Goal: Task Accomplishment & Management: Use online tool/utility

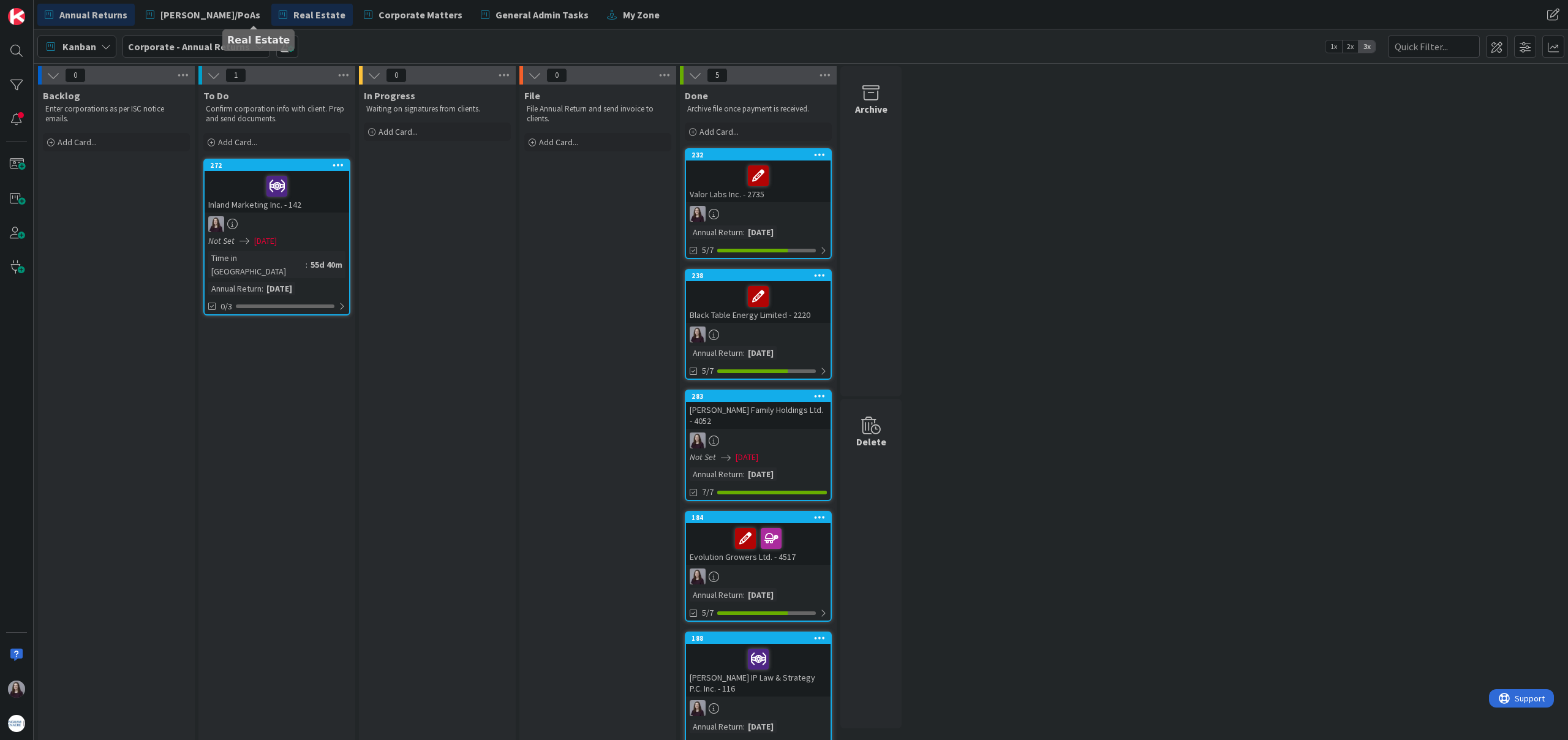
click at [293, 19] on span "Real Estate" at bounding box center [319, 14] width 52 height 15
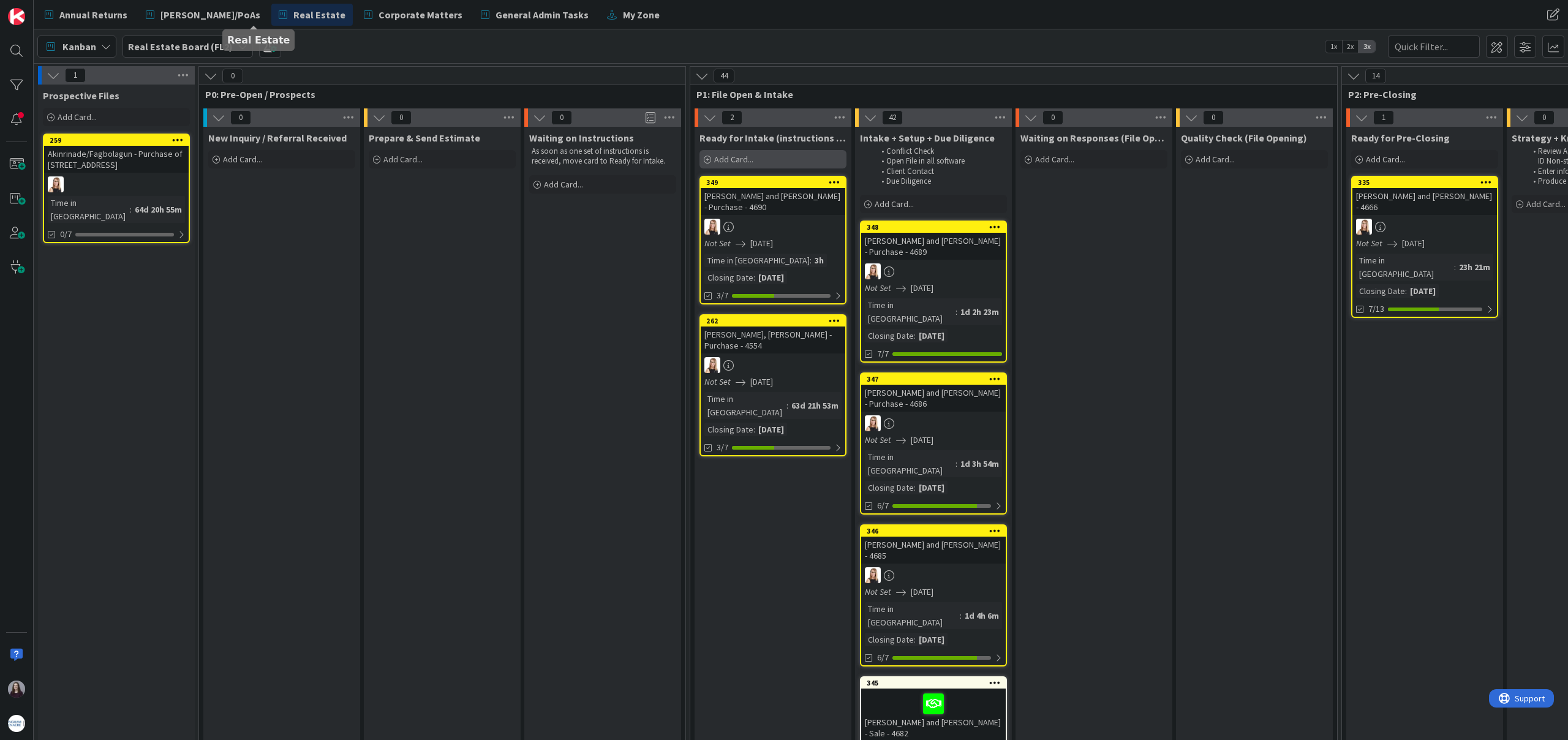
click at [718, 165] on div "Add Card..." at bounding box center [773, 159] width 147 height 18
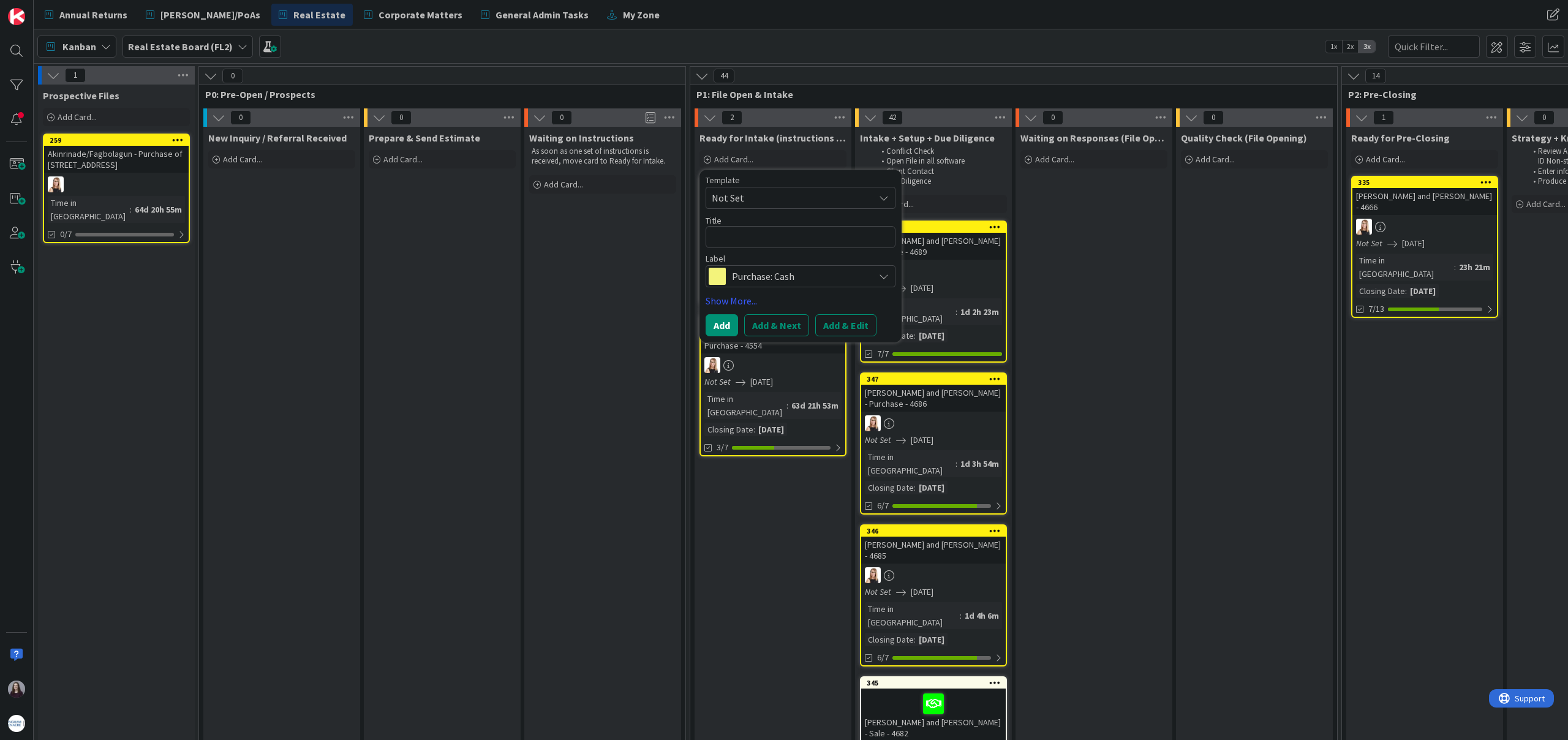
click at [788, 199] on span "Not Set" at bounding box center [788, 198] width 153 height 16
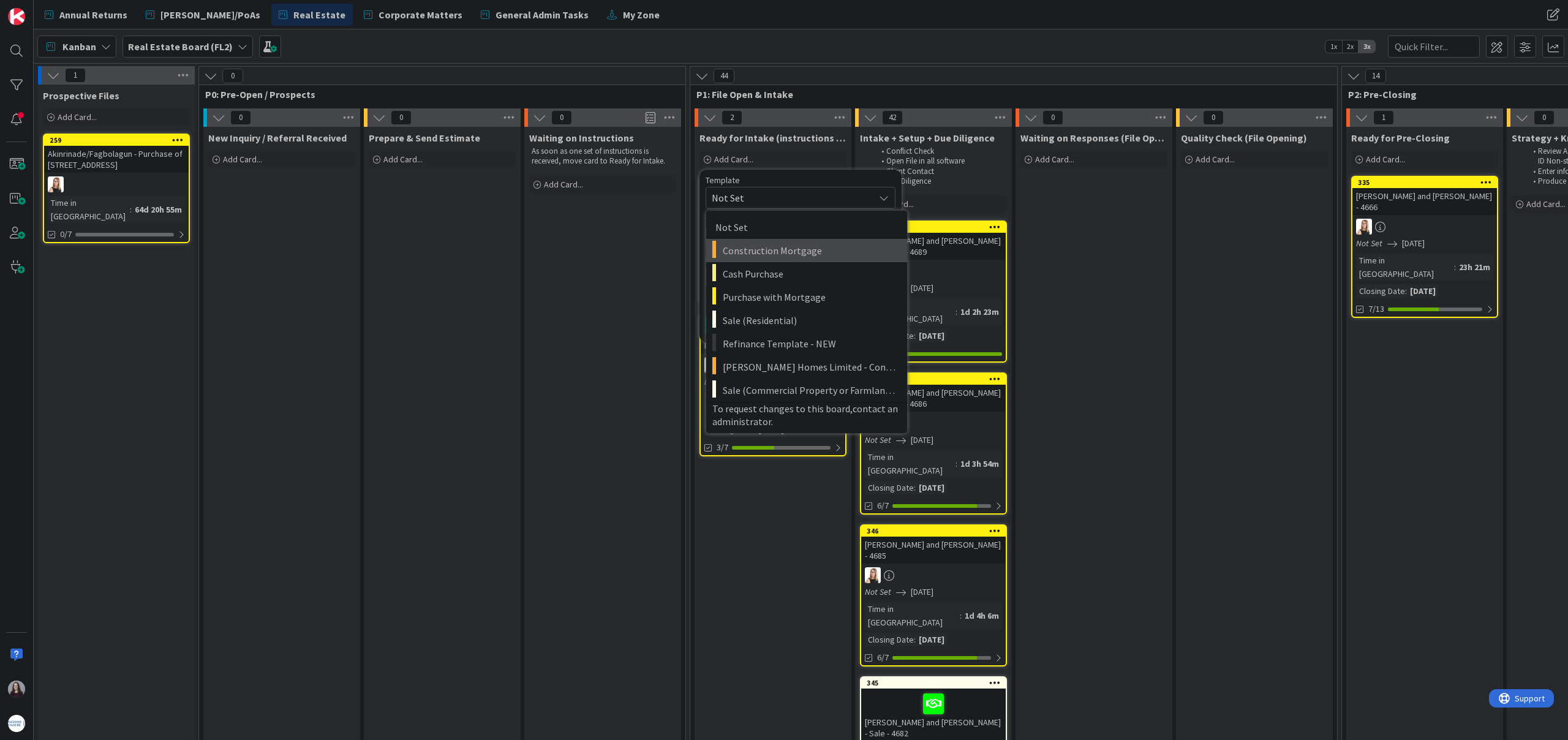
click at [808, 248] on span "Construction Mortgage" at bounding box center [810, 250] width 175 height 16
type textarea "x"
type textarea "Construction Mortgage"
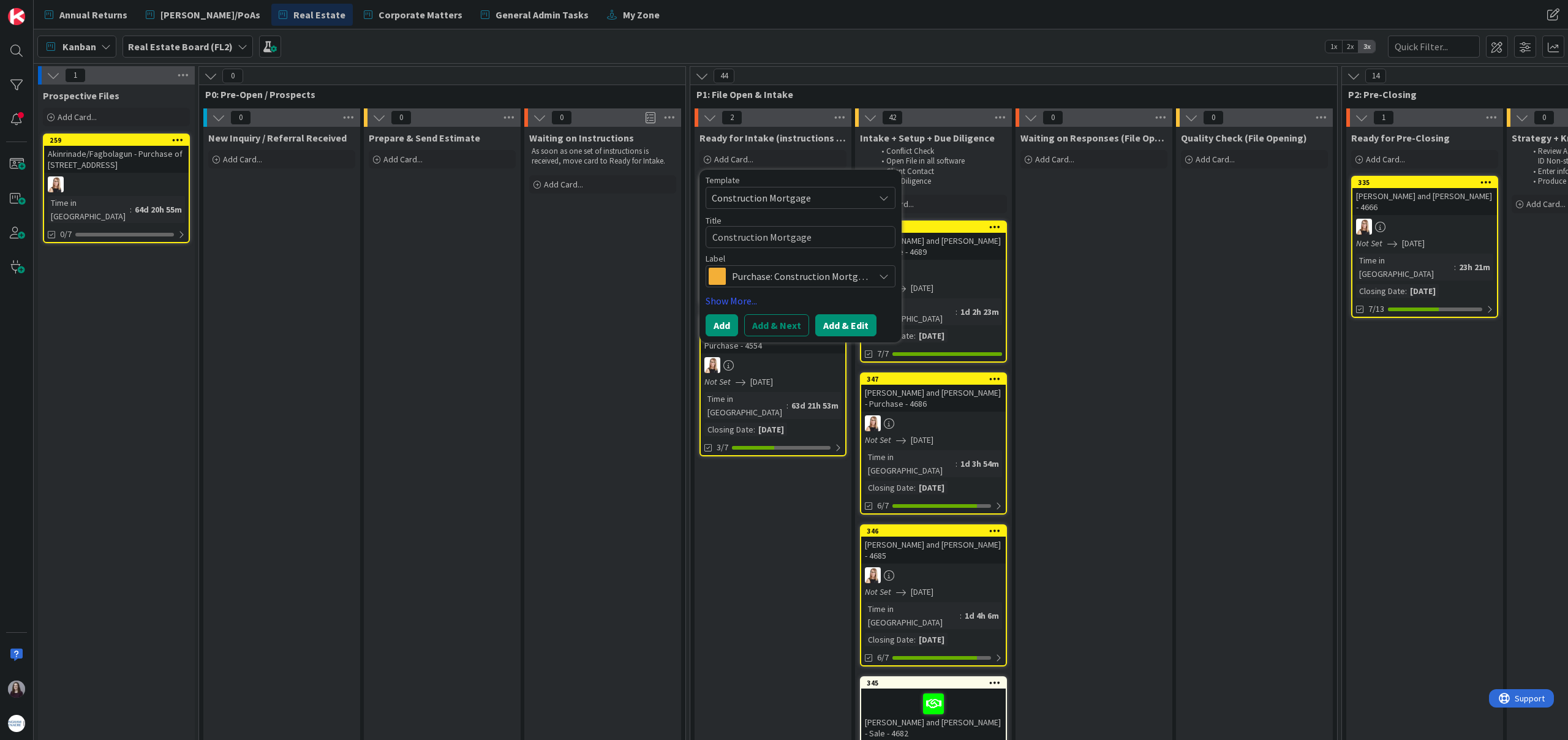
click at [855, 332] on button "Add & Edit" at bounding box center [846, 325] width 61 height 22
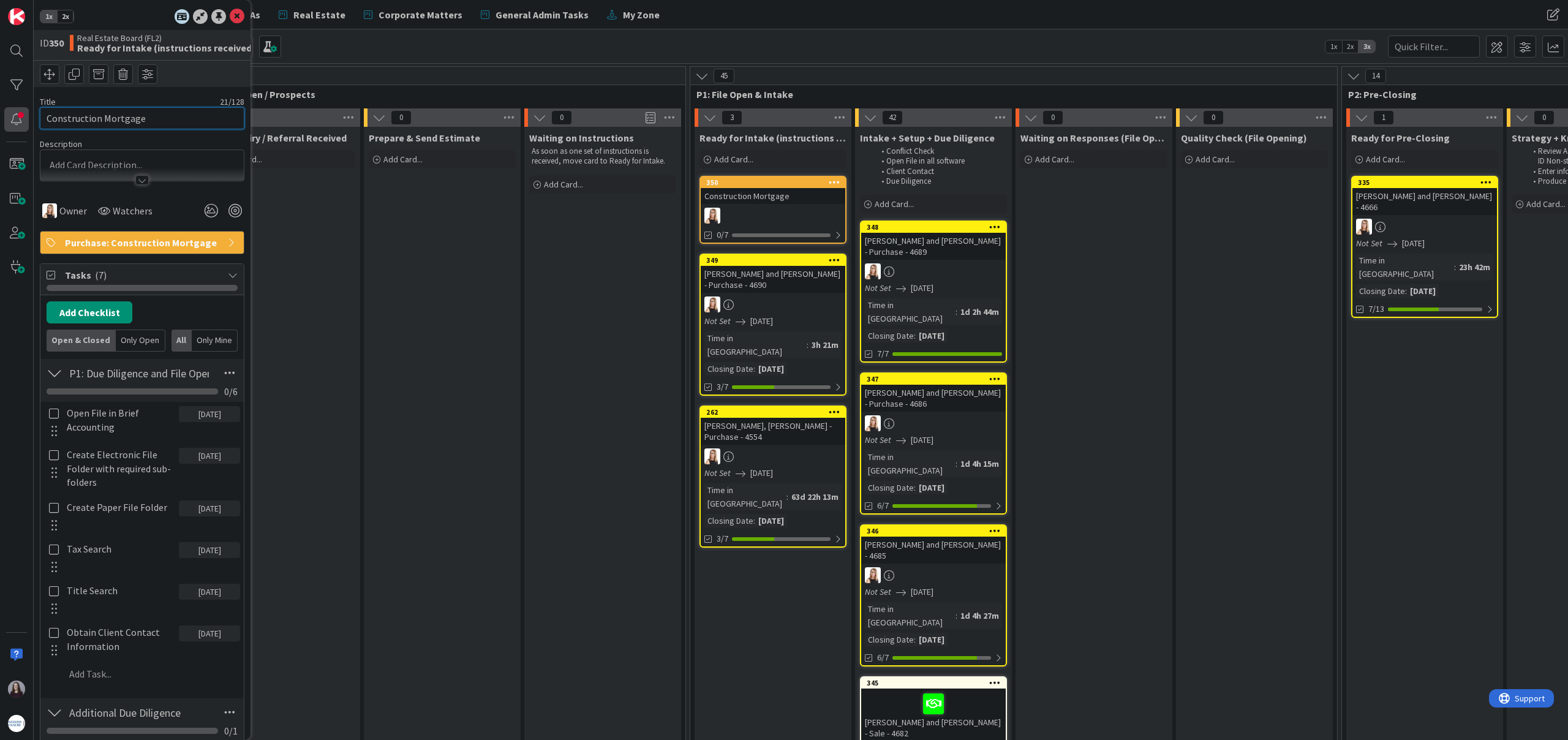
drag, startPoint x: 156, startPoint y: 120, endPoint x: 13, endPoint y: 113, distance: 143.2
click at [13, 113] on div "1x 2x ID 350 Real Estate Board (FL2) Ready for Intake (instructions received) T…" at bounding box center [17, 370] width 34 height 740
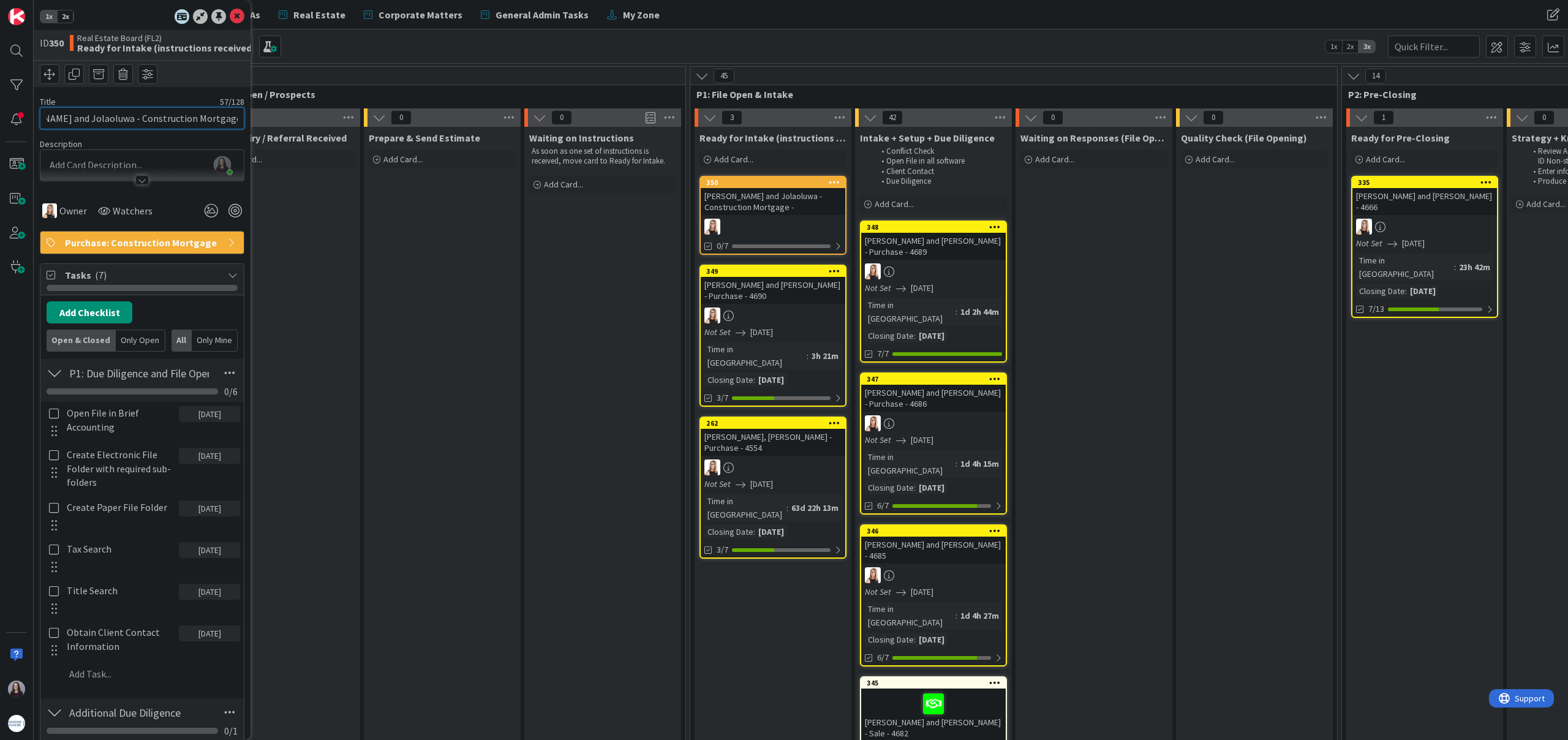
scroll to position [0, 57]
type input "[PERSON_NAME] and Jolaoluwa - Construction Mortgage - 4691"
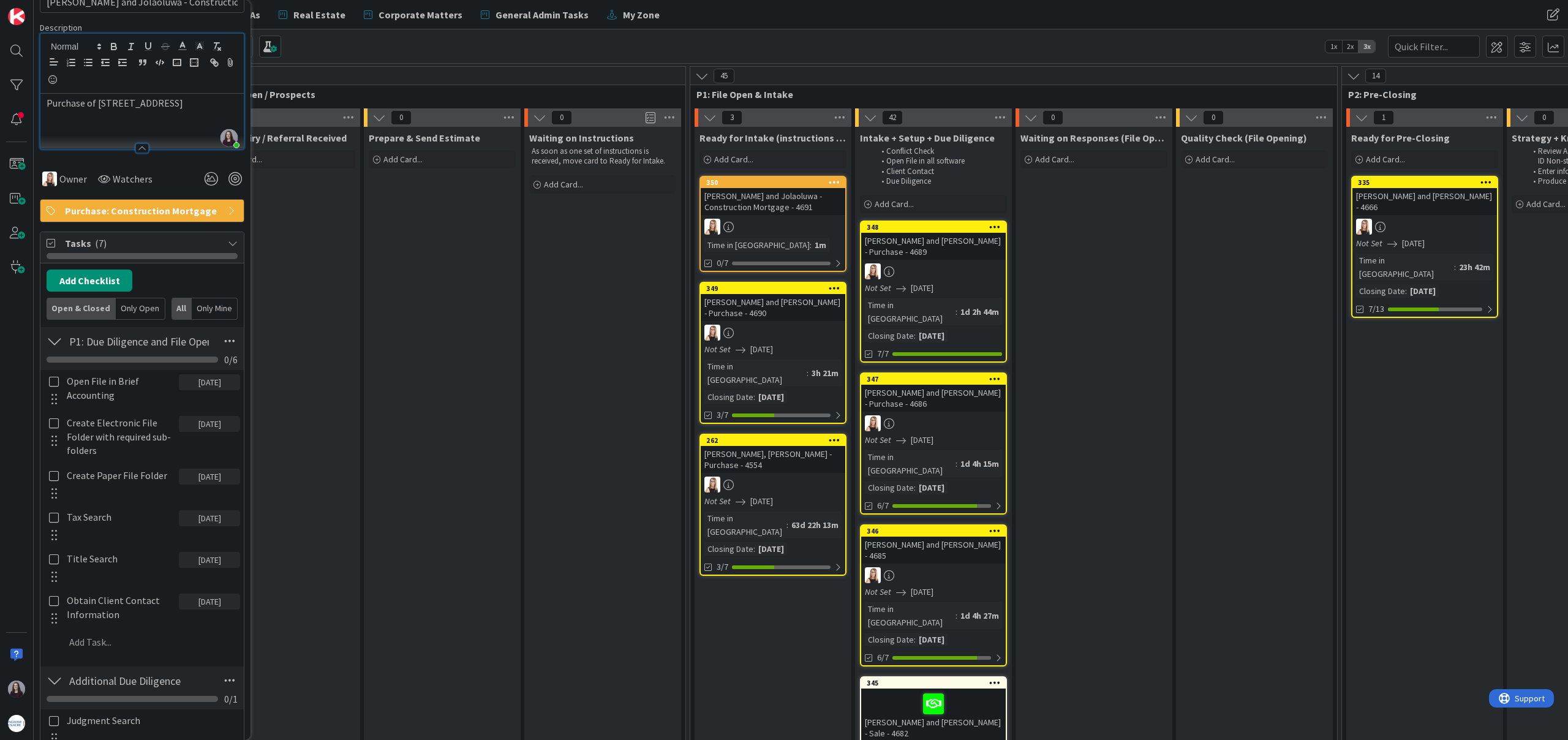
scroll to position [117, 0]
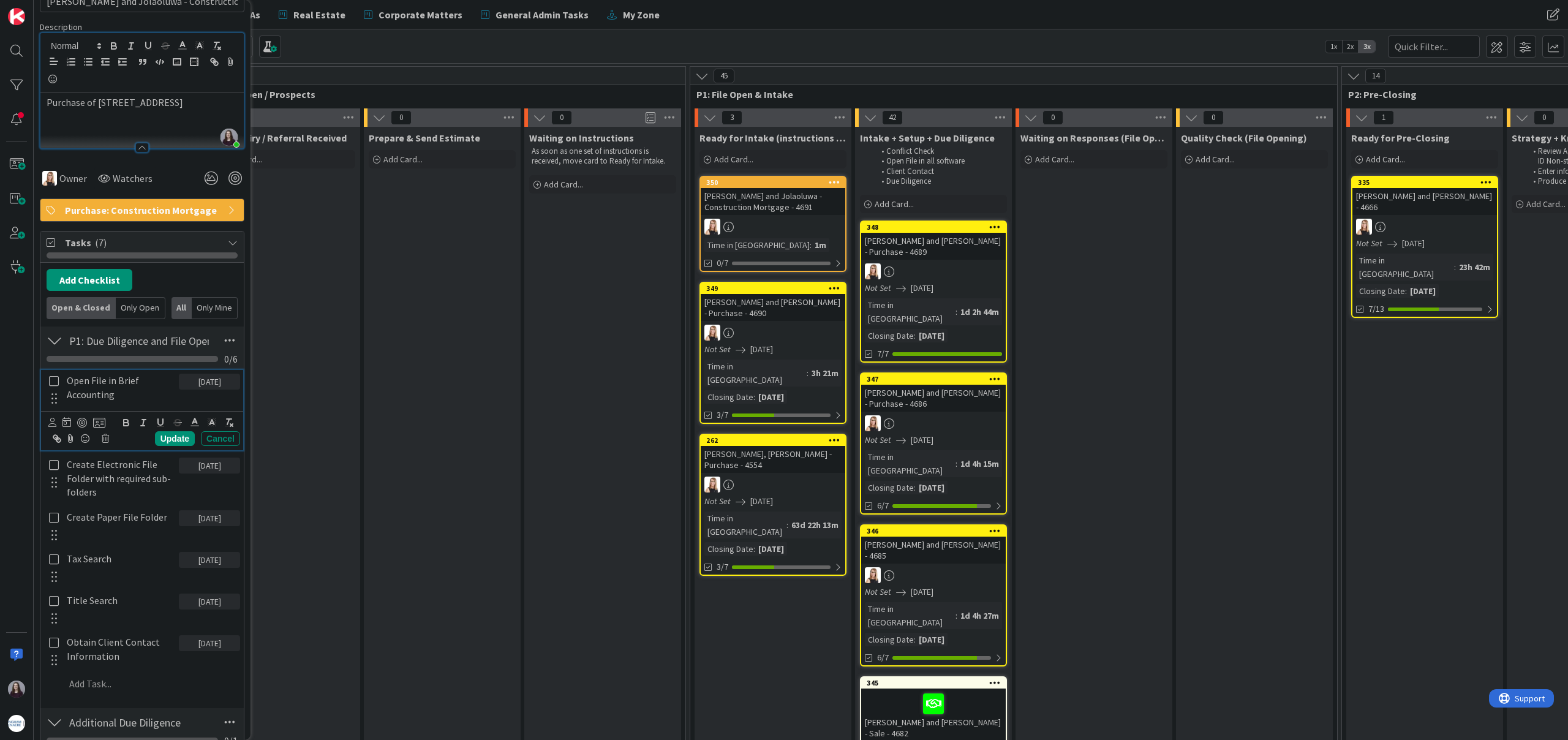
click at [54, 382] on icon at bounding box center [54, 380] width 14 height 11
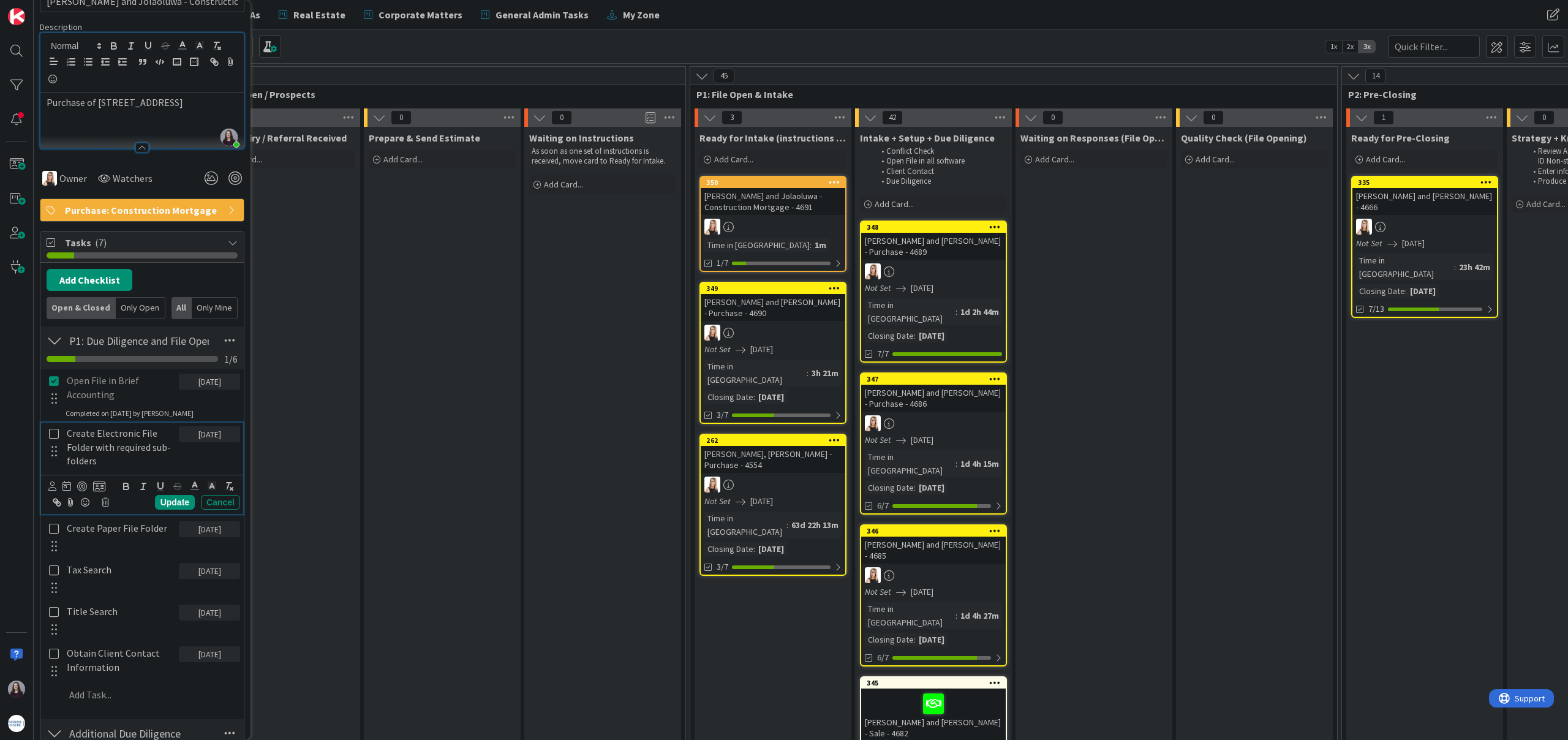
click at [57, 436] on icon at bounding box center [54, 433] width 14 height 11
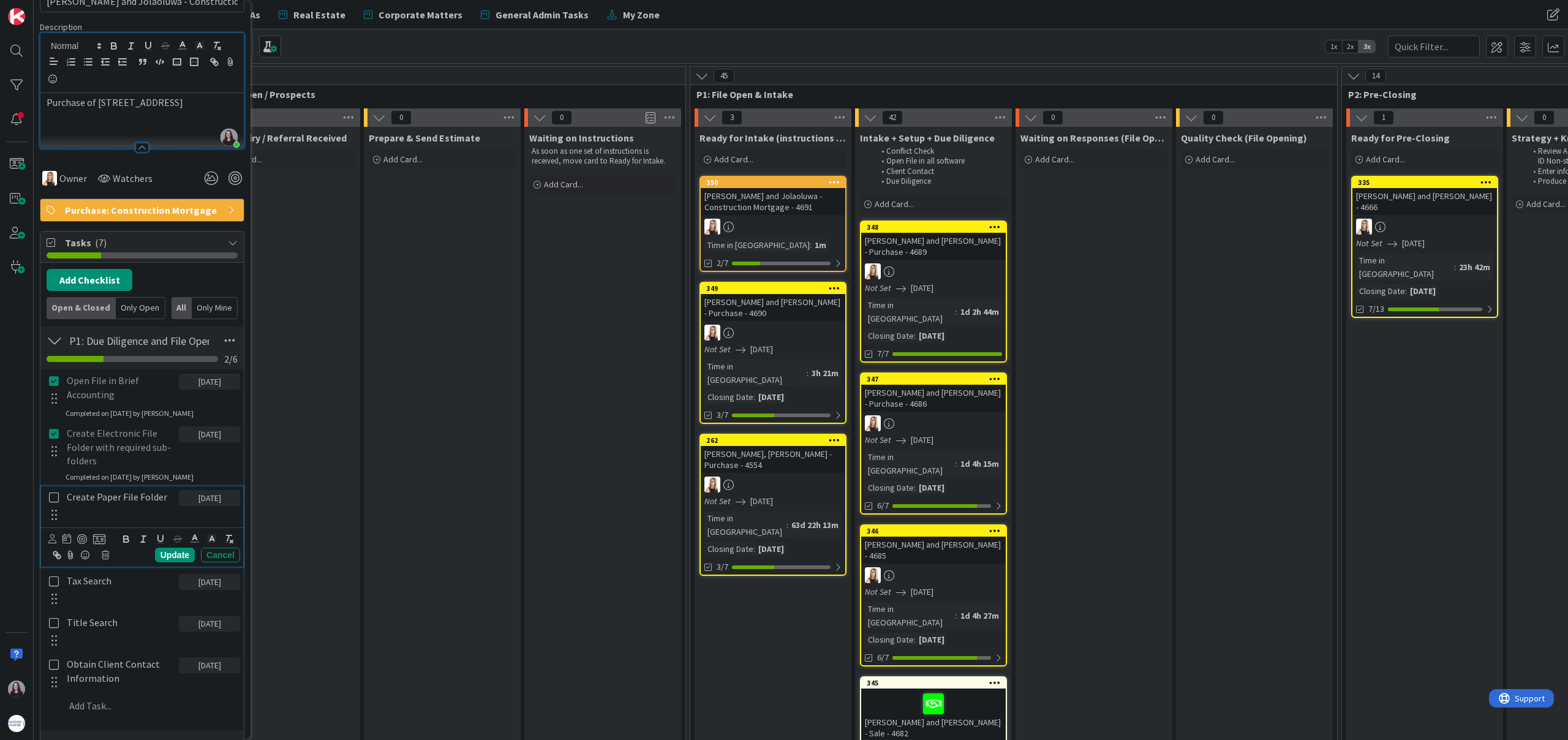
click at [52, 495] on icon at bounding box center [54, 497] width 14 height 11
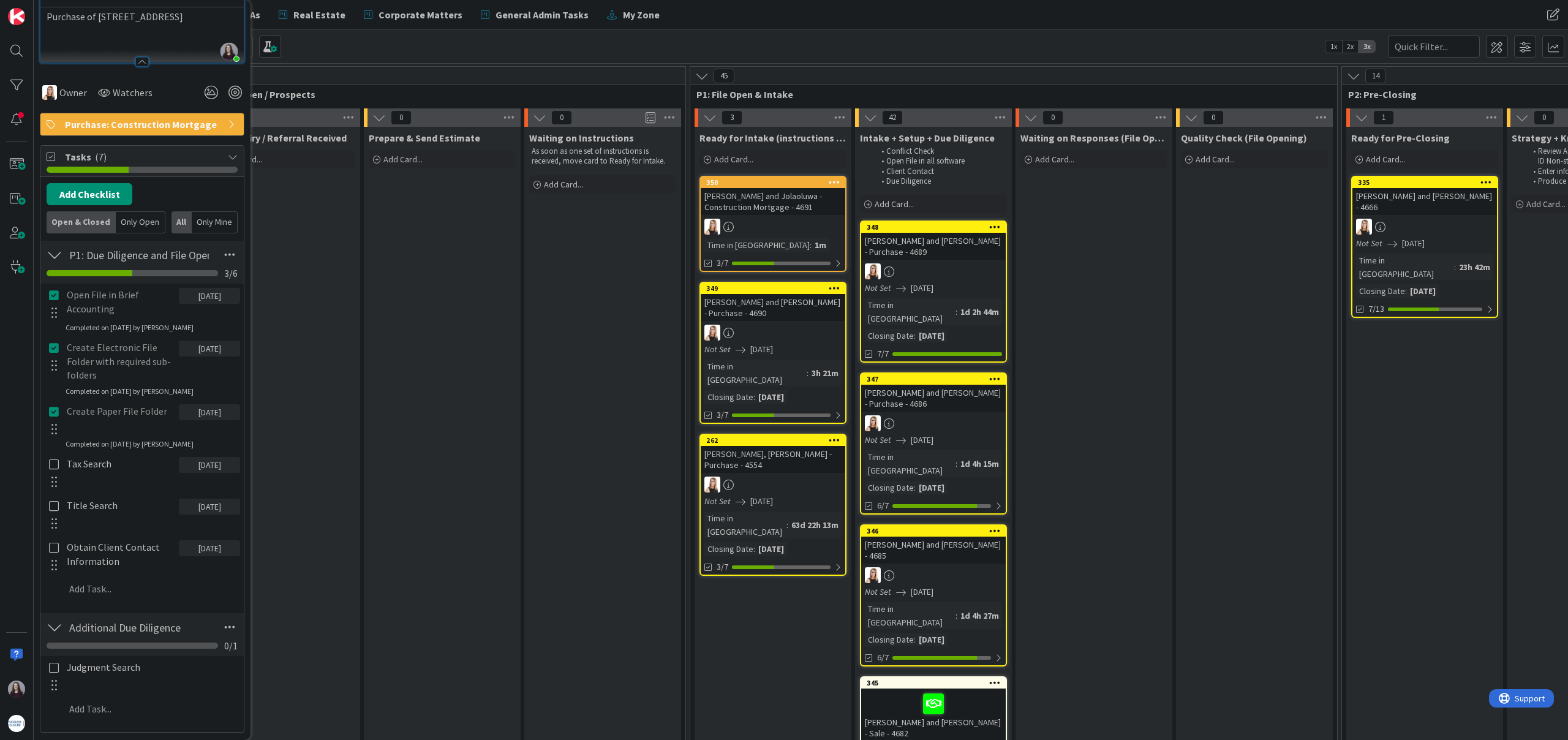
scroll to position [215, 0]
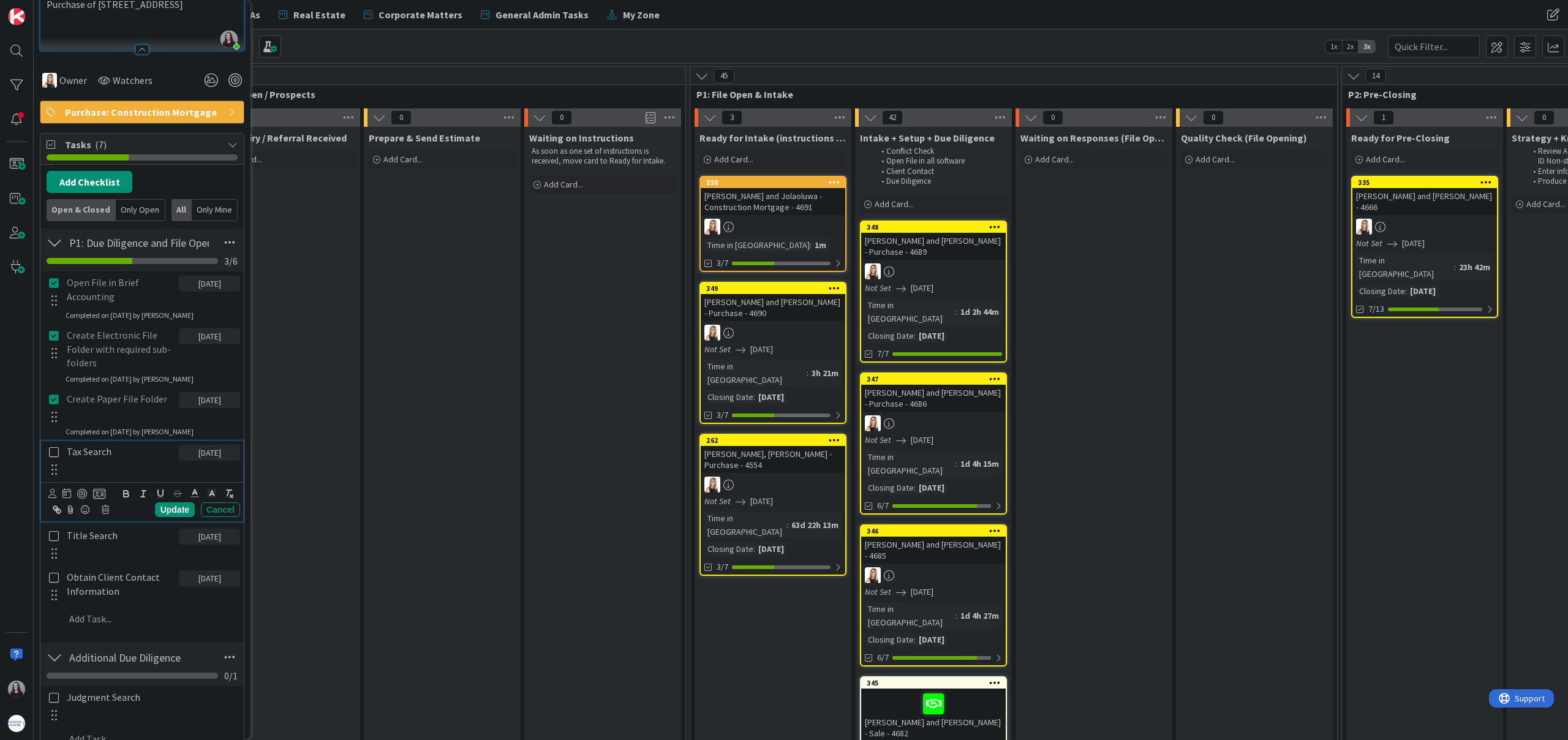
click at [54, 457] on icon at bounding box center [54, 451] width 14 height 11
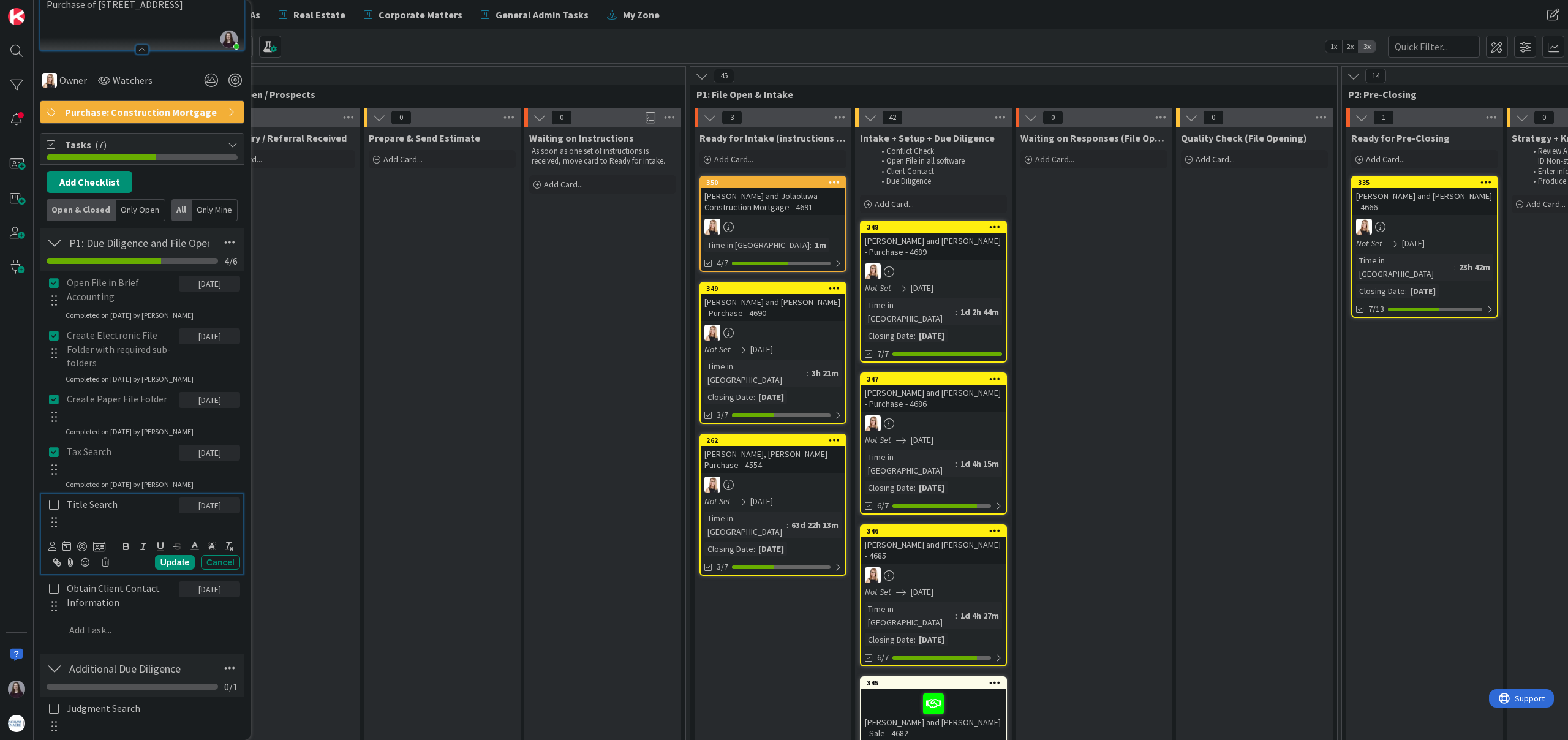
click at [55, 505] on icon at bounding box center [54, 505] width 14 height 11
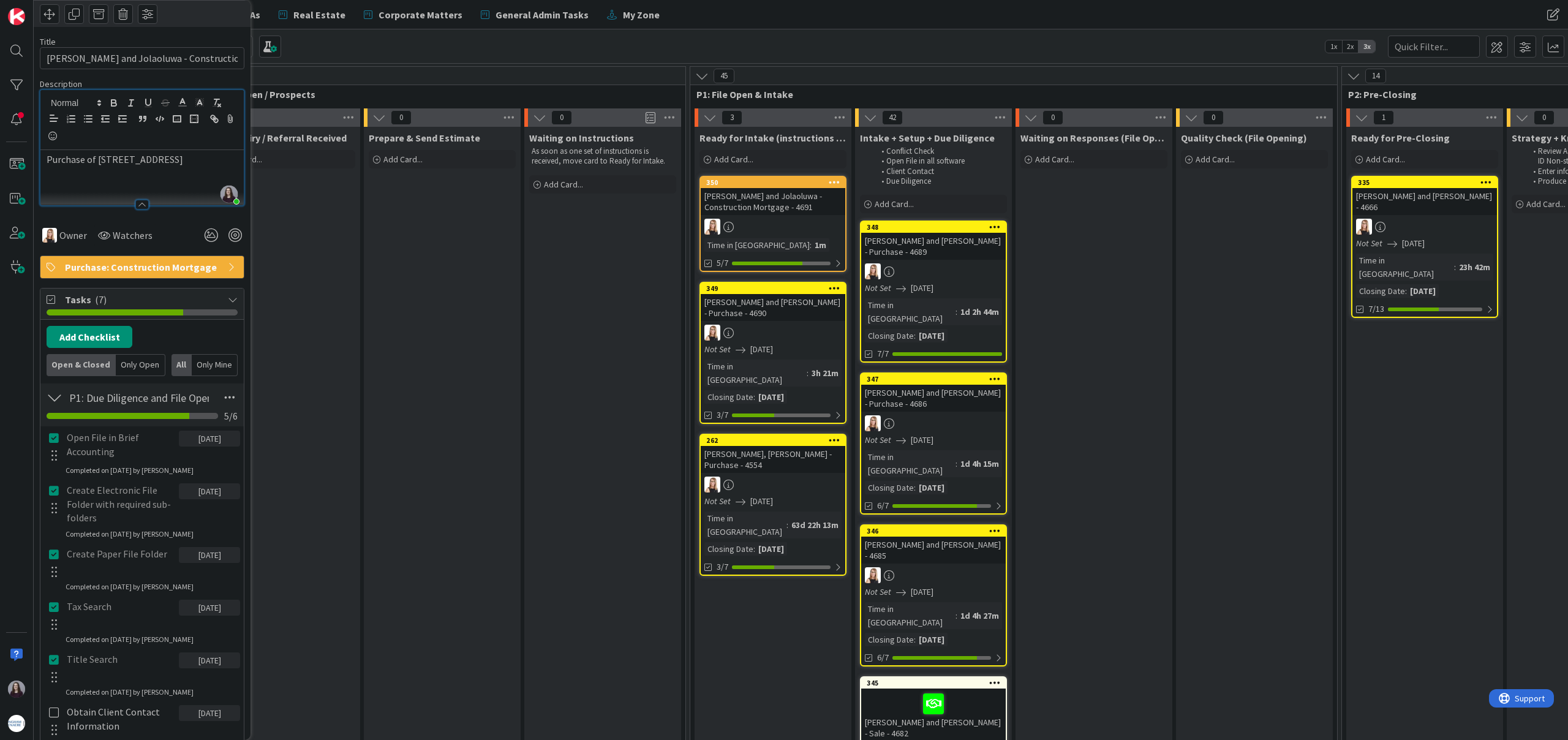
scroll to position [0, 0]
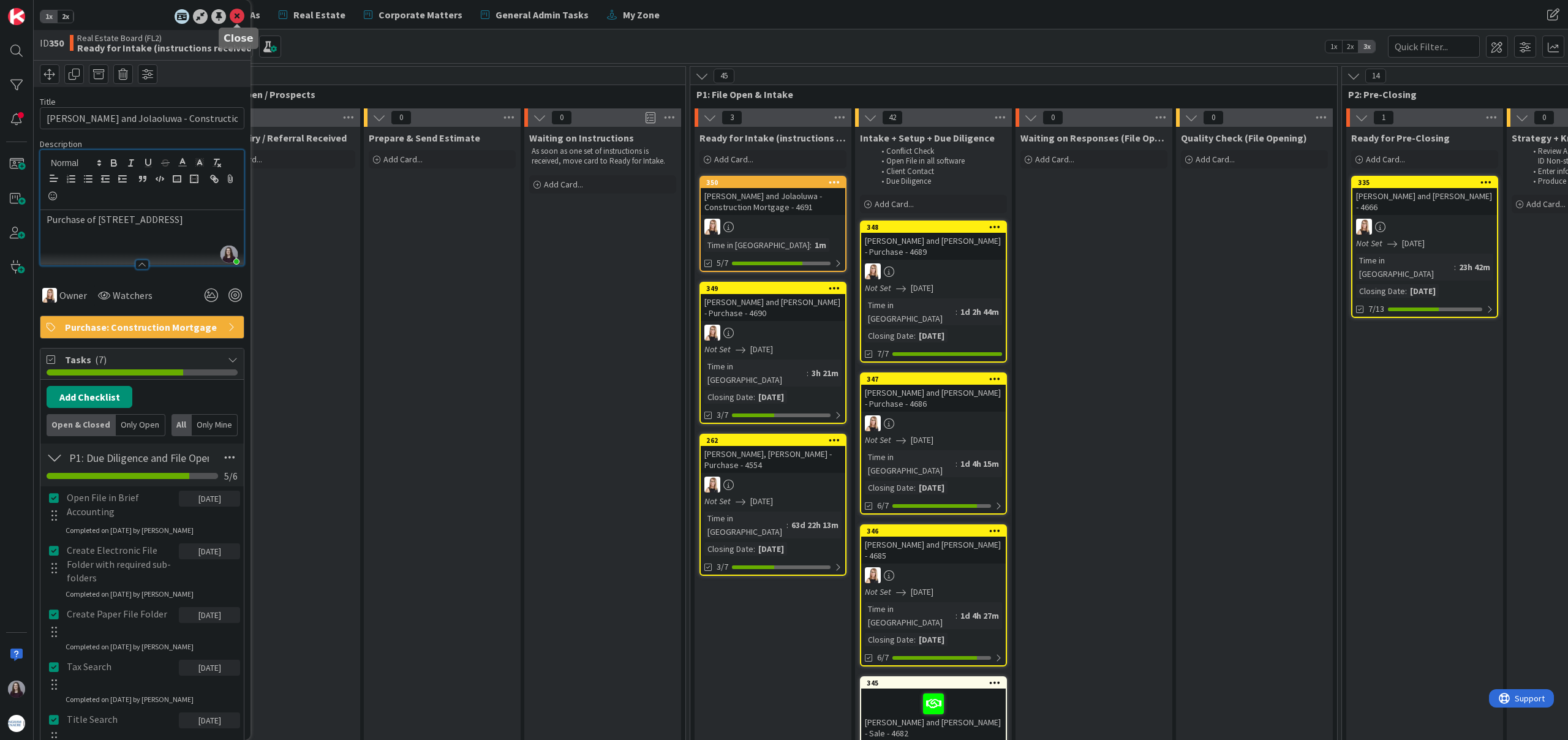
click at [236, 12] on icon at bounding box center [237, 17] width 15 height 15
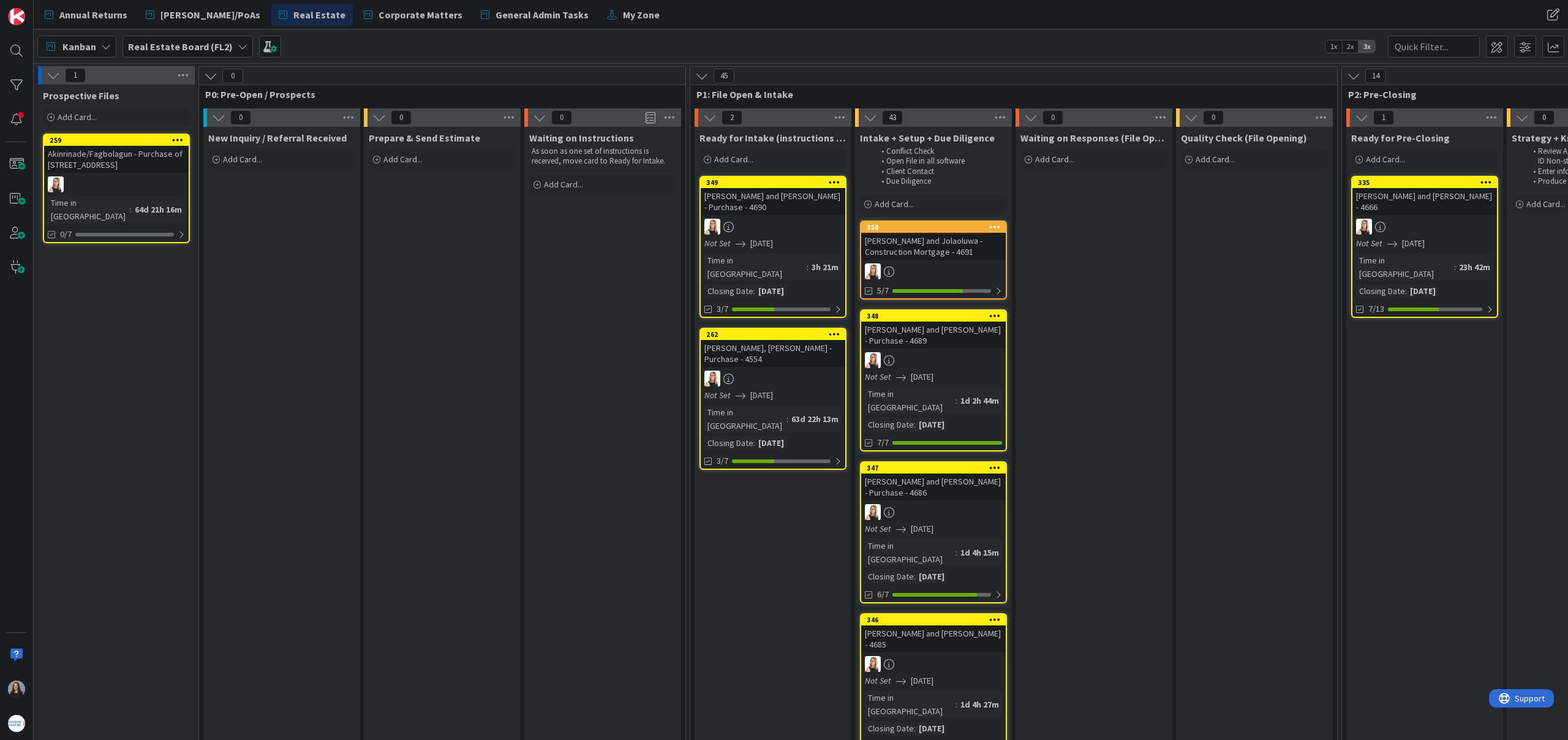
drag, startPoint x: 729, startPoint y: 183, endPoint x: 414, endPoint y: 2, distance: 363.3
click at [110, 23] on link "Annual Returns" at bounding box center [86, 14] width 97 height 22
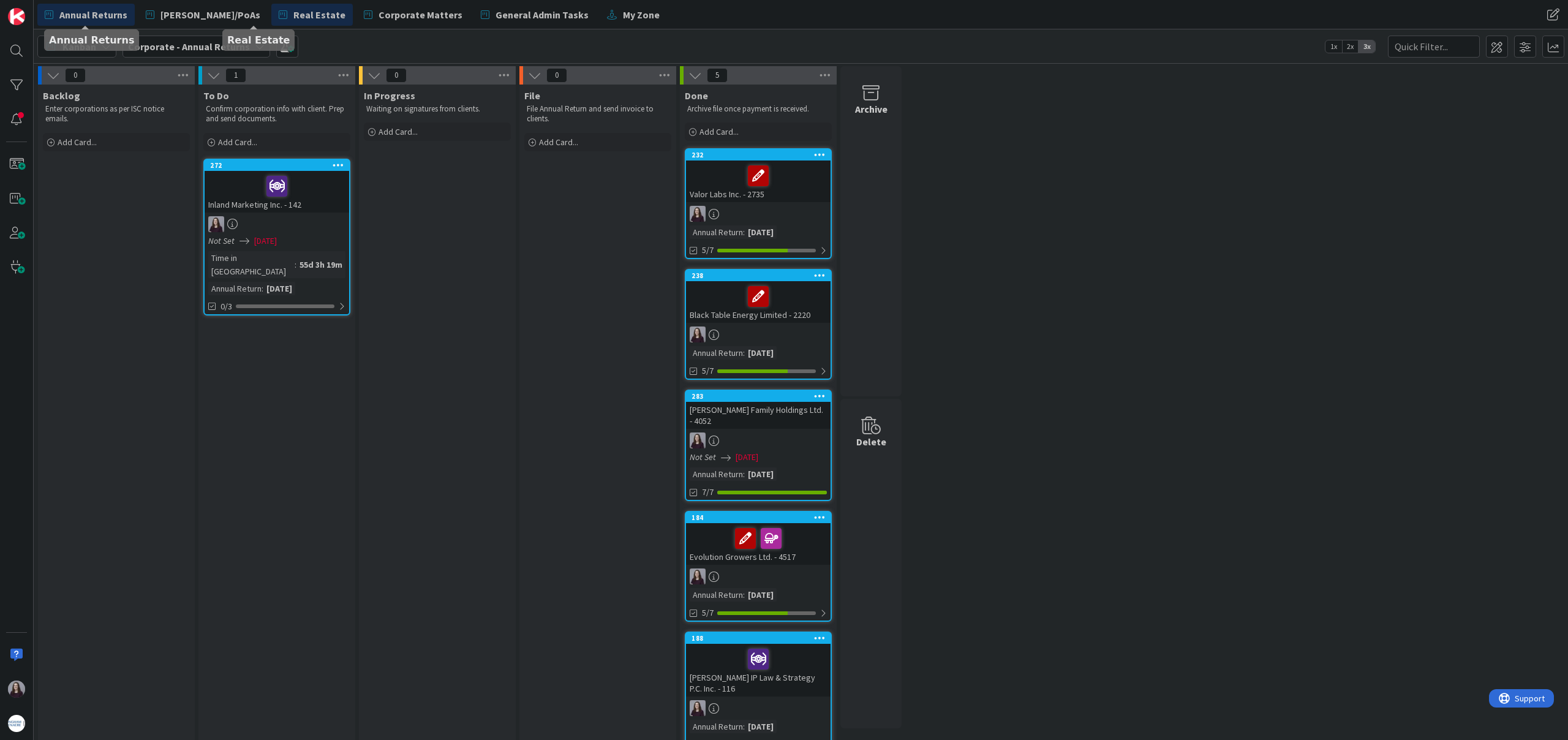
click at [271, 4] on link "Real Estate" at bounding box center [312, 14] width 81 height 22
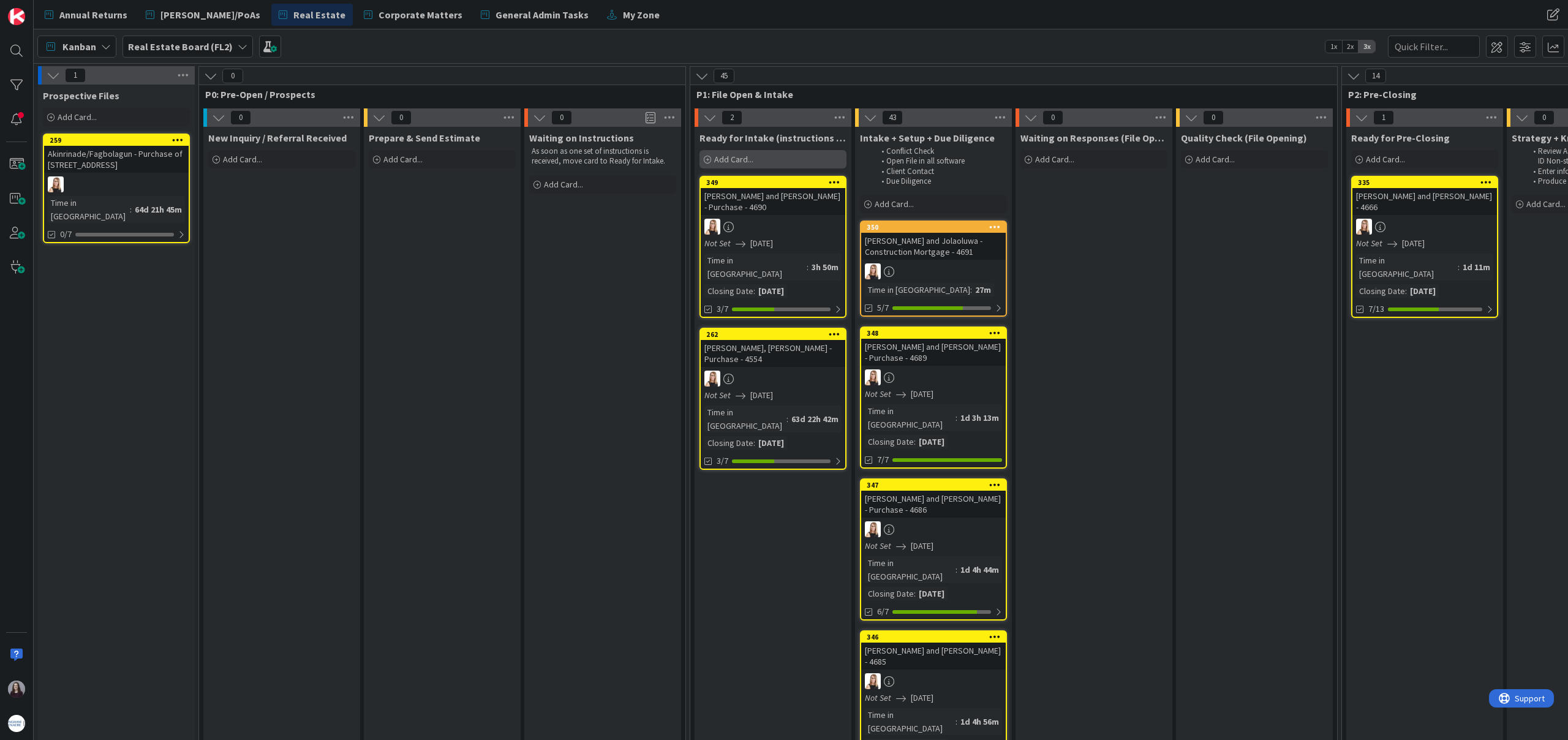
click at [777, 164] on div "Add Card..." at bounding box center [773, 159] width 147 height 18
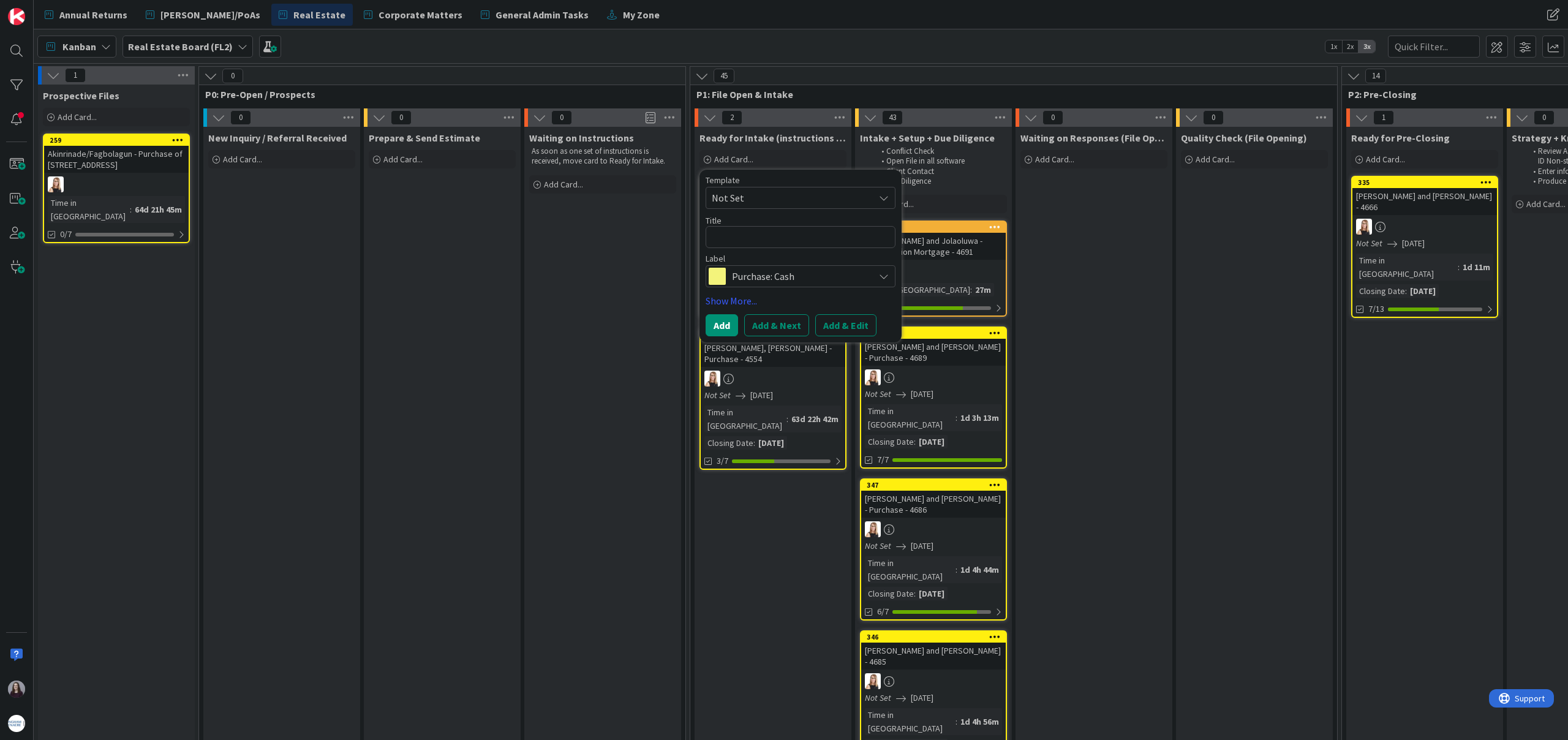
click at [850, 191] on span "Not Set" at bounding box center [788, 198] width 153 height 16
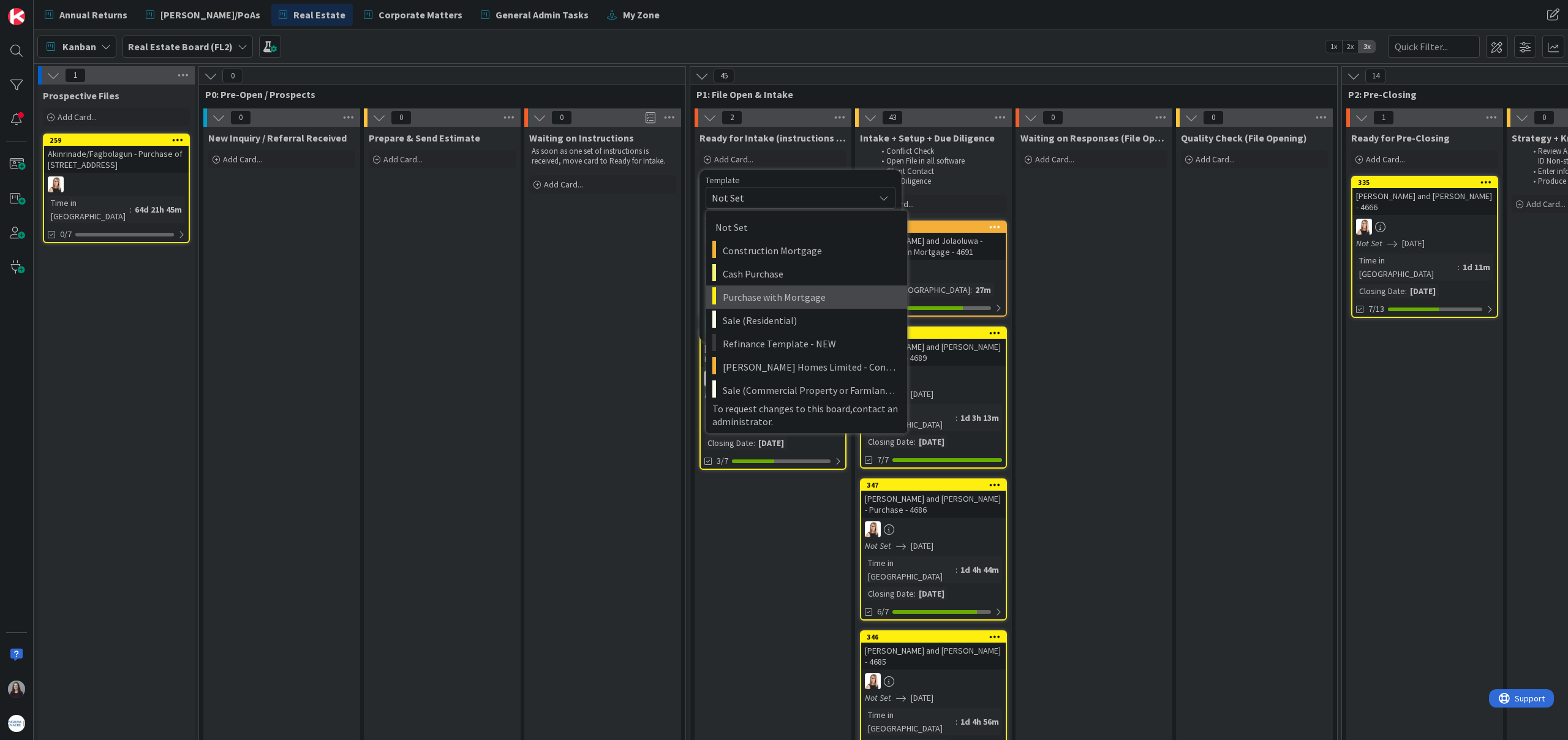
click at [822, 299] on span "Purchase with Mortgage" at bounding box center [810, 297] width 175 height 16
type textarea "x"
type textarea "Purchase with Mortgage"
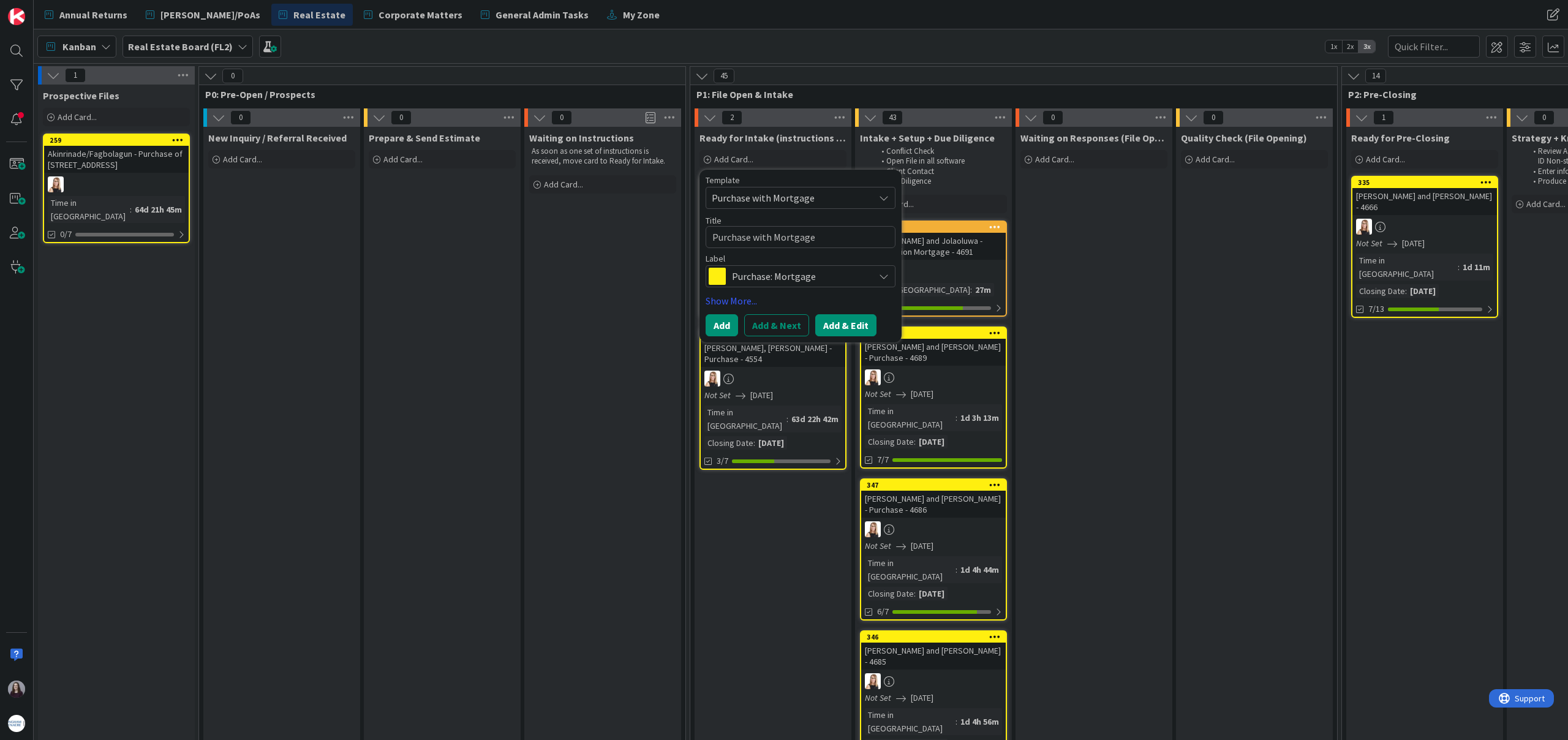
click at [842, 325] on button "Add & Edit" at bounding box center [846, 325] width 61 height 22
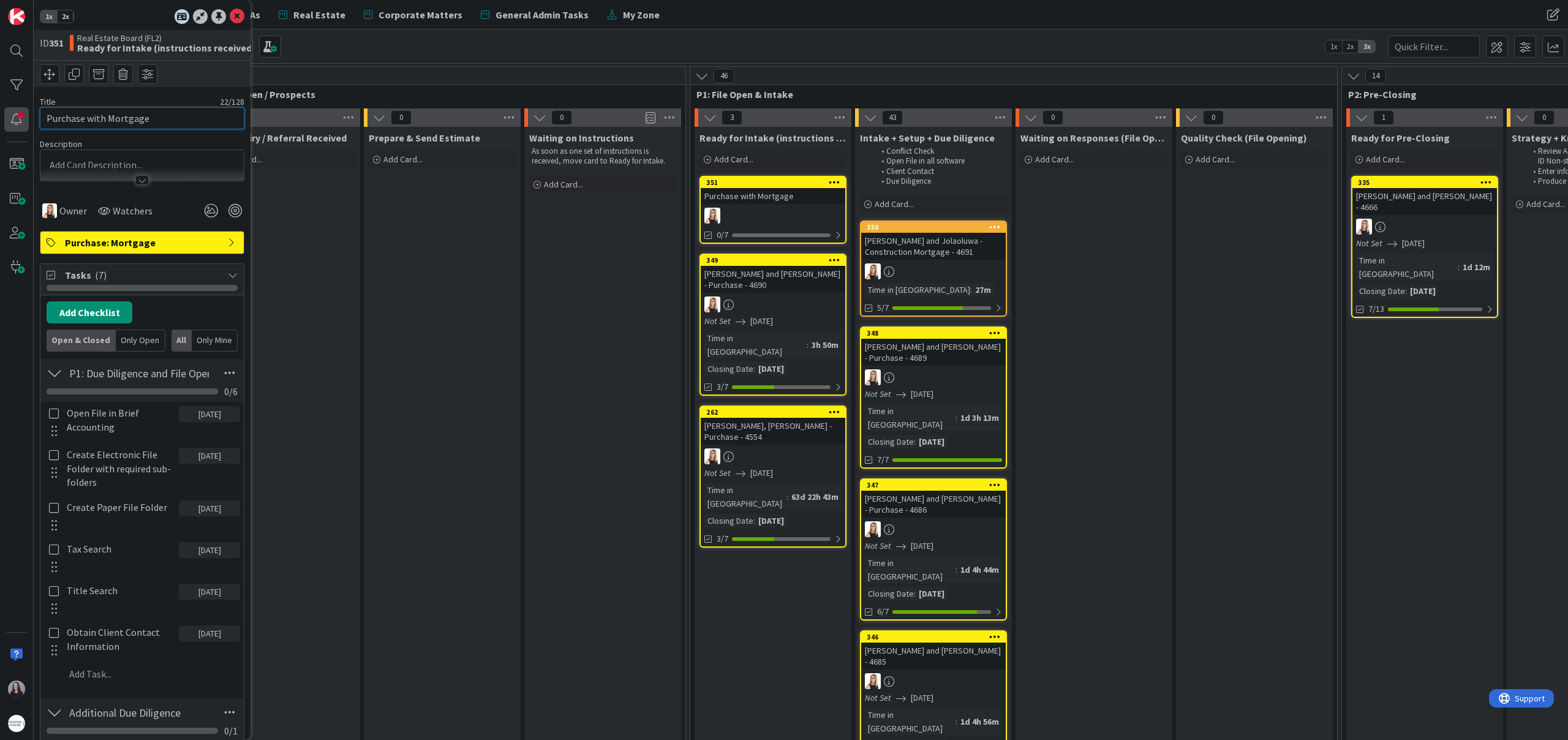
drag, startPoint x: 68, startPoint y: 117, endPoint x: 22, endPoint y: 114, distance: 46.1
click at [24, 115] on div "1x 2x ID 351 Real Estate Board (FL2) Ready for Intake (instructions received) T…" at bounding box center [17, 370] width 34 height 740
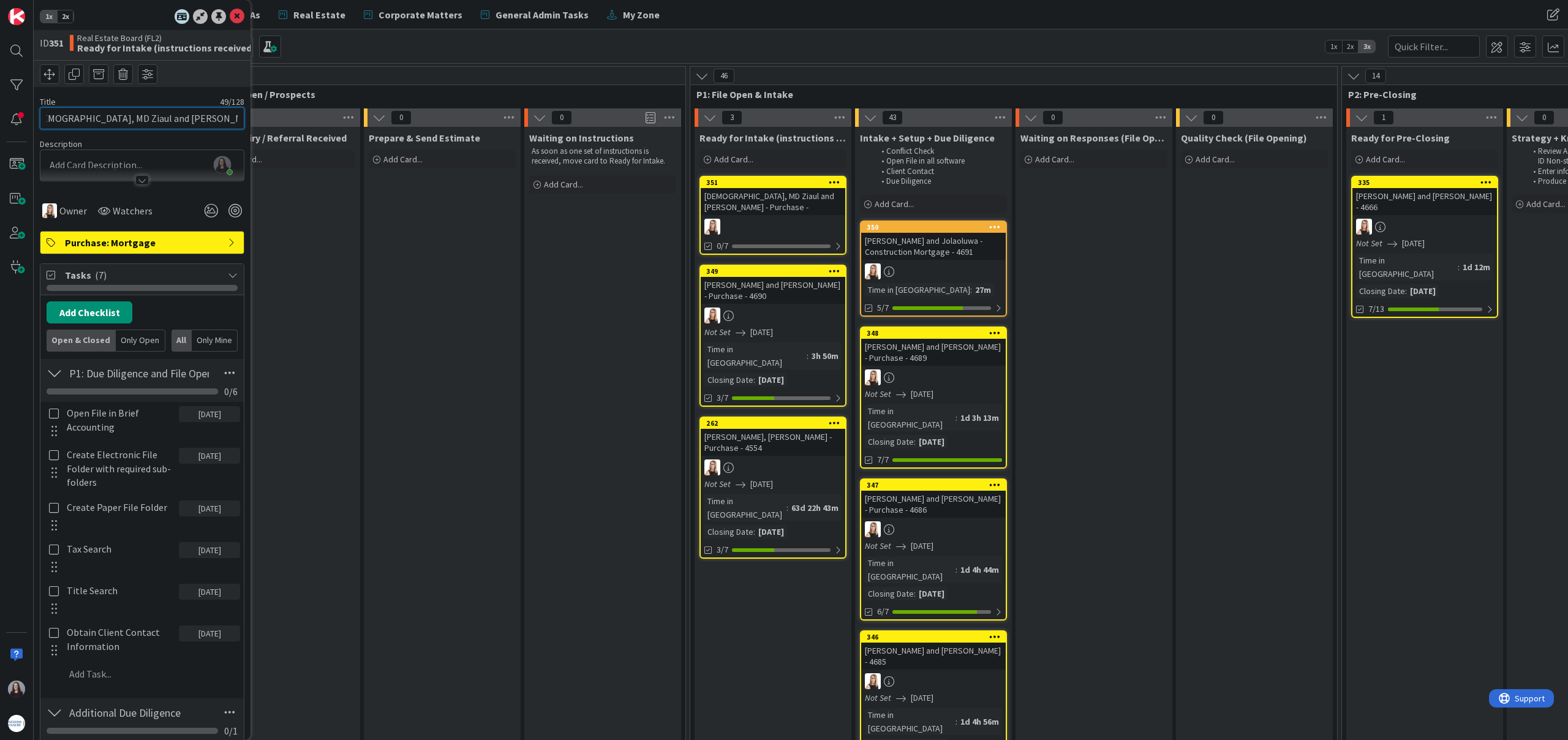
scroll to position [0, 24]
type input "[DEMOGRAPHIC_DATA], MD Ziaul and [PERSON_NAME] - Purchase - 4692"
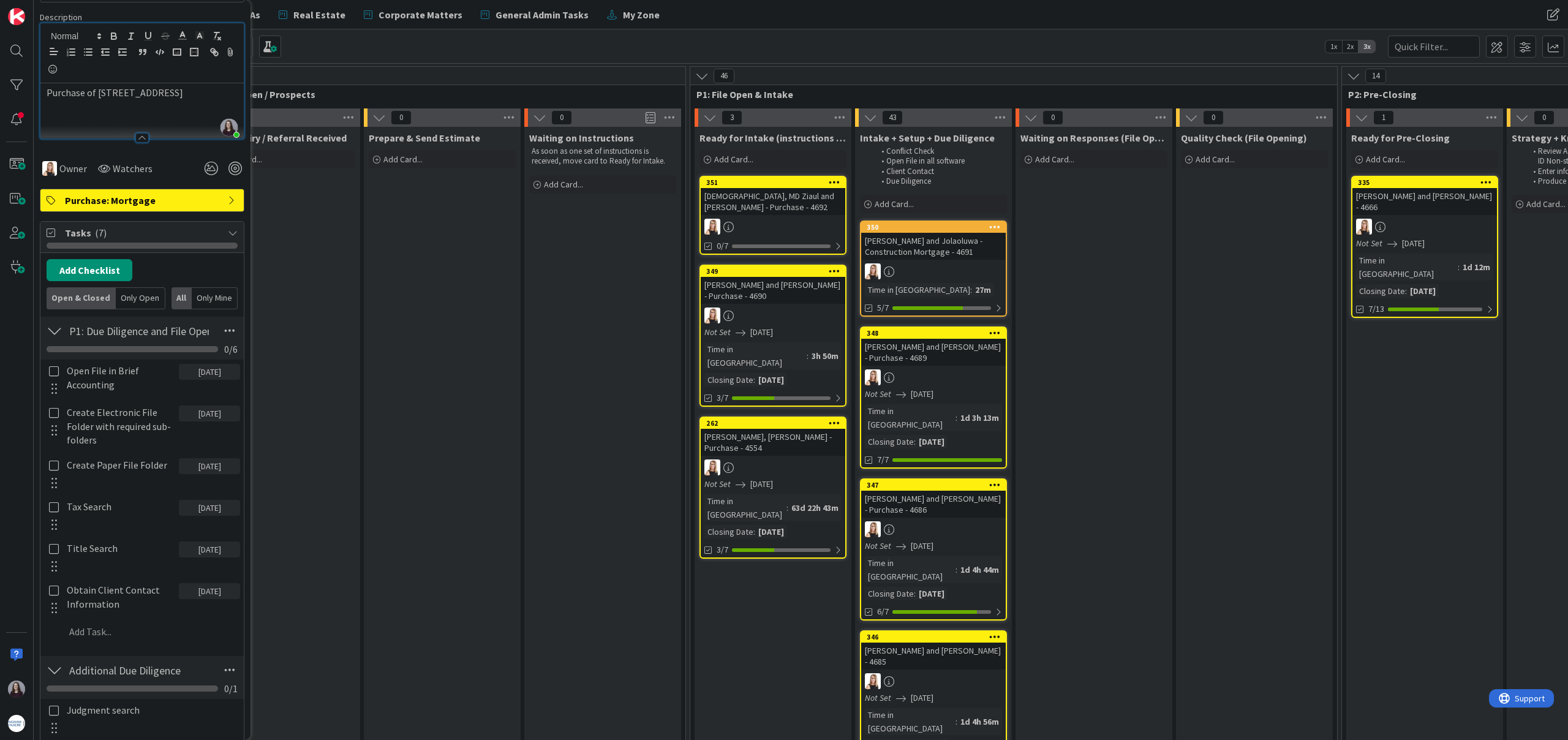
scroll to position [142, 0]
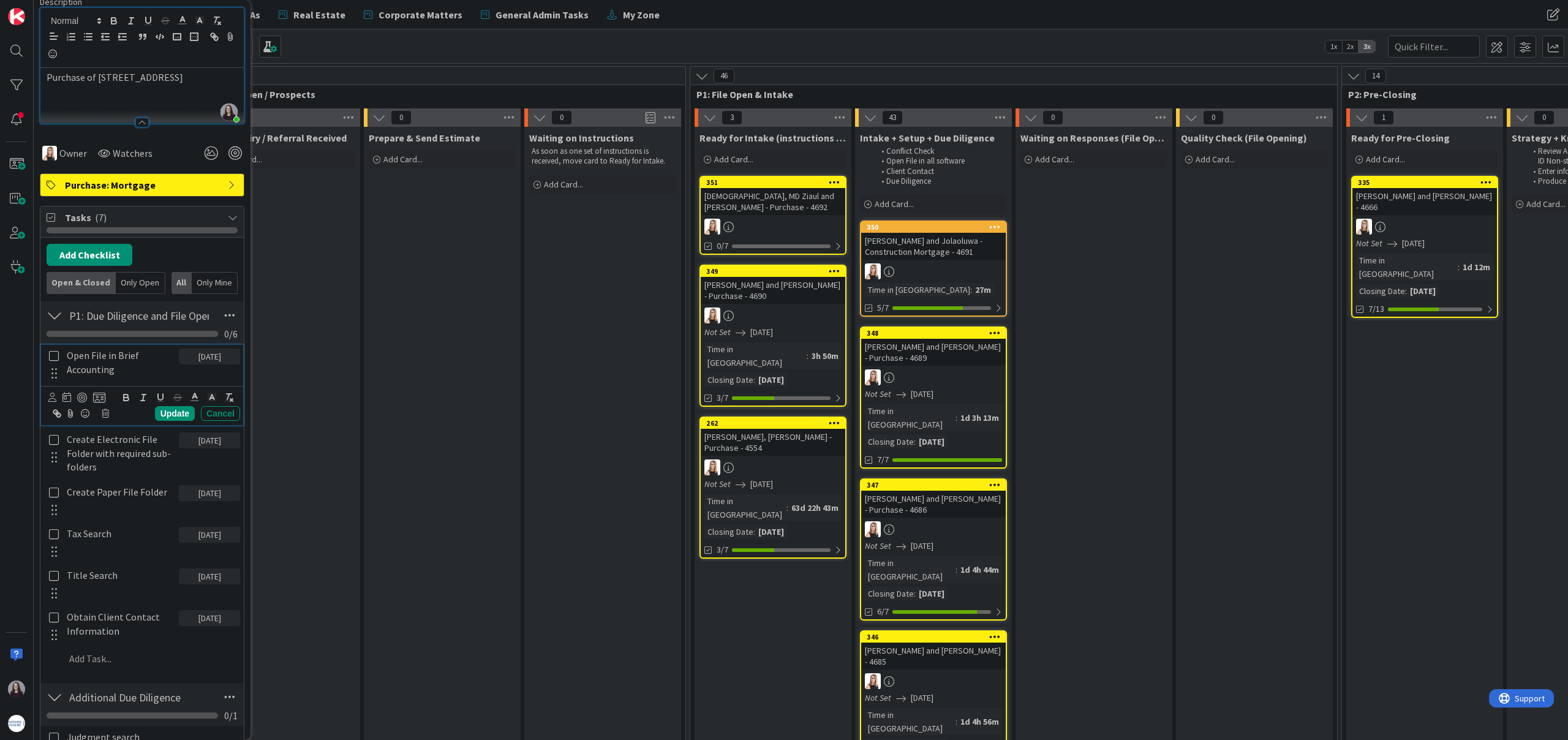
click at [56, 354] on icon at bounding box center [54, 355] width 14 height 11
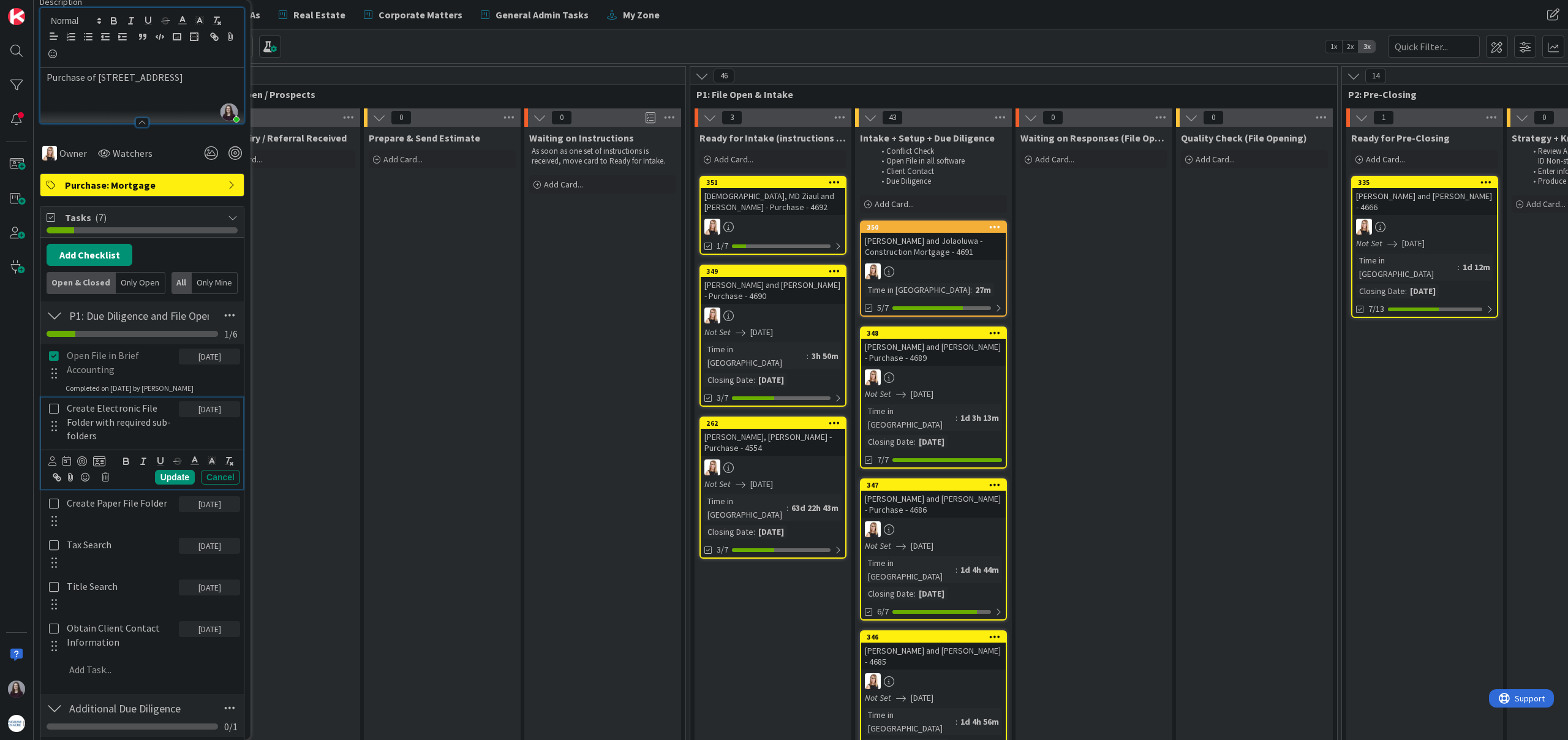
click at [56, 405] on icon at bounding box center [54, 408] width 14 height 11
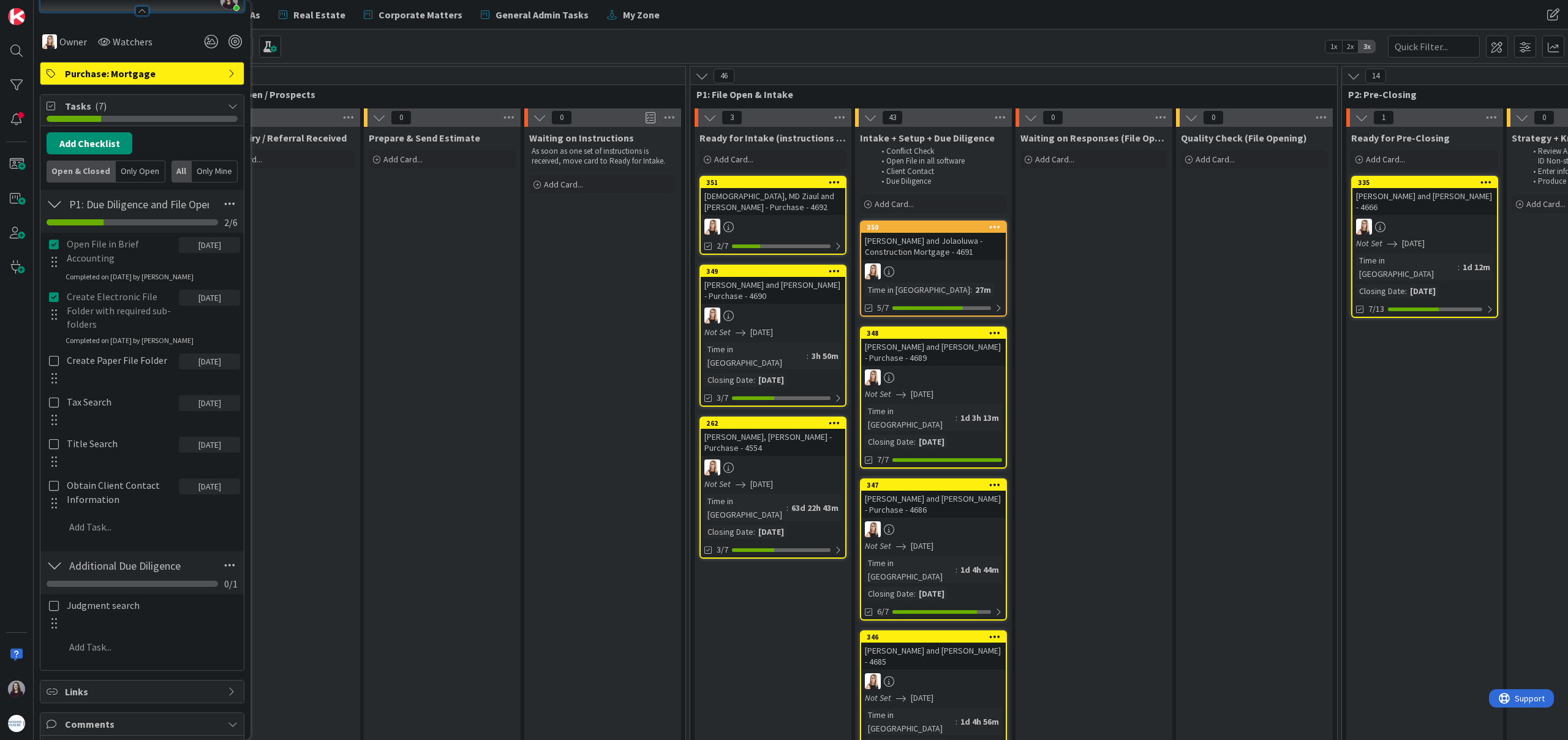
scroll to position [263, 0]
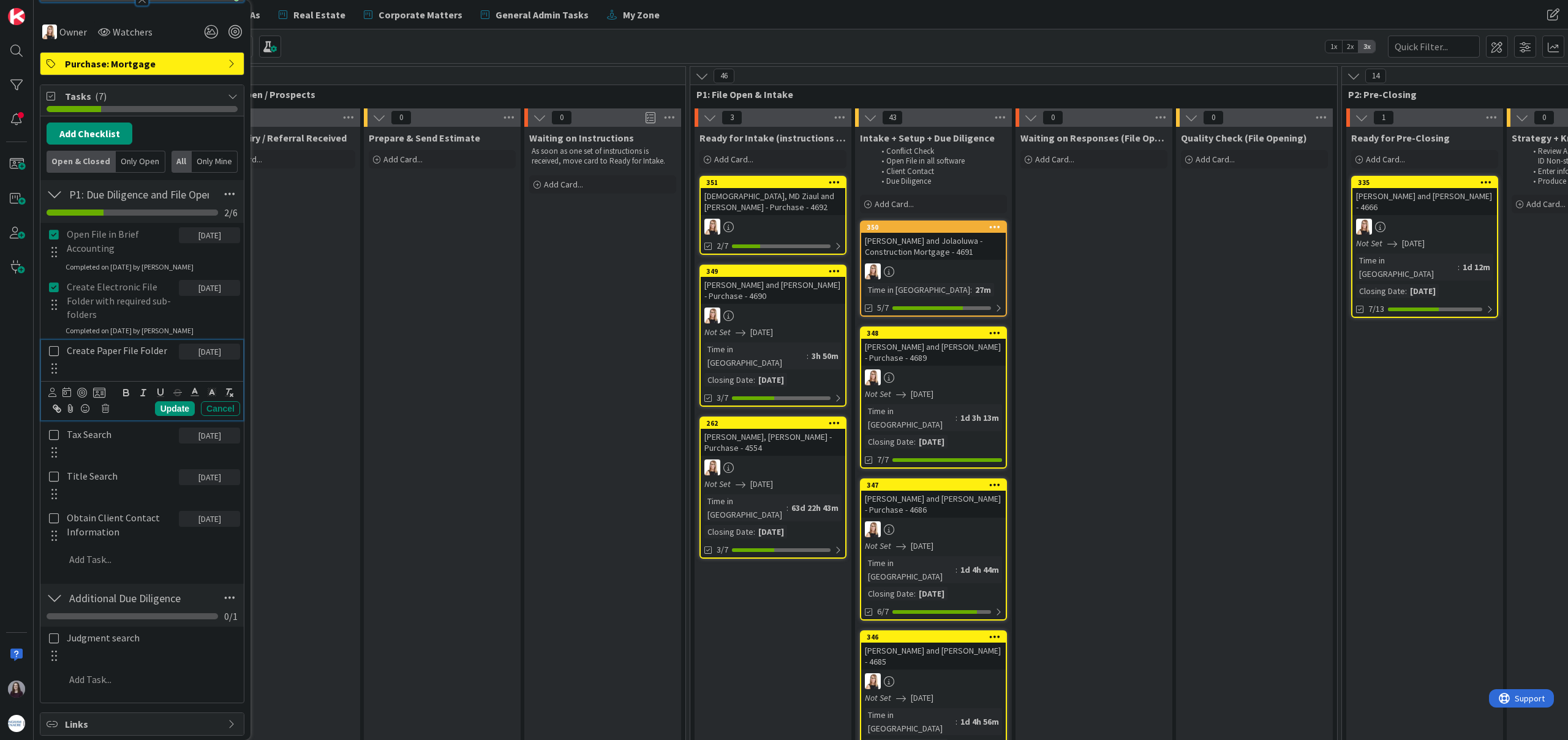
click at [53, 348] on icon at bounding box center [54, 351] width 14 height 11
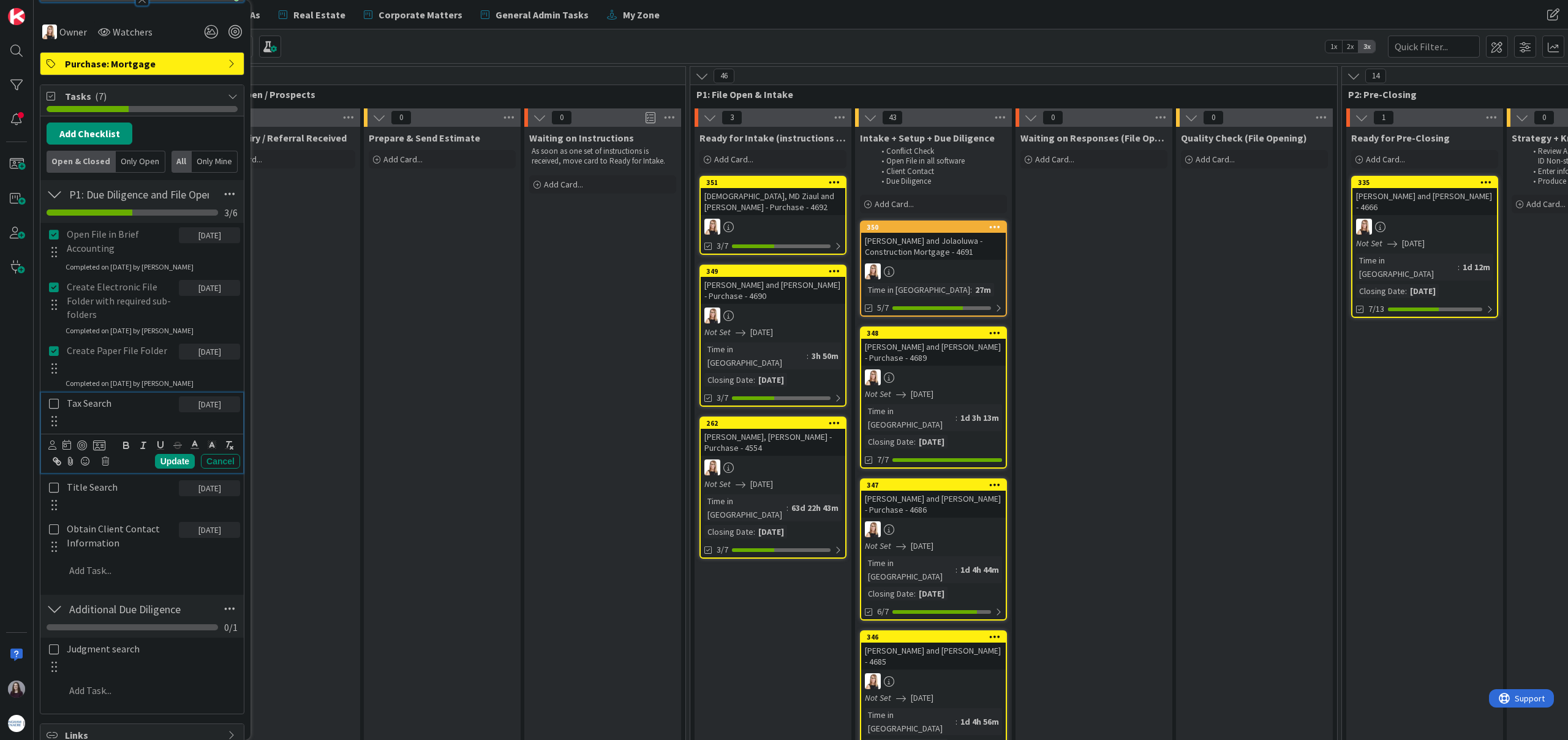
click at [54, 405] on icon at bounding box center [54, 403] width 14 height 11
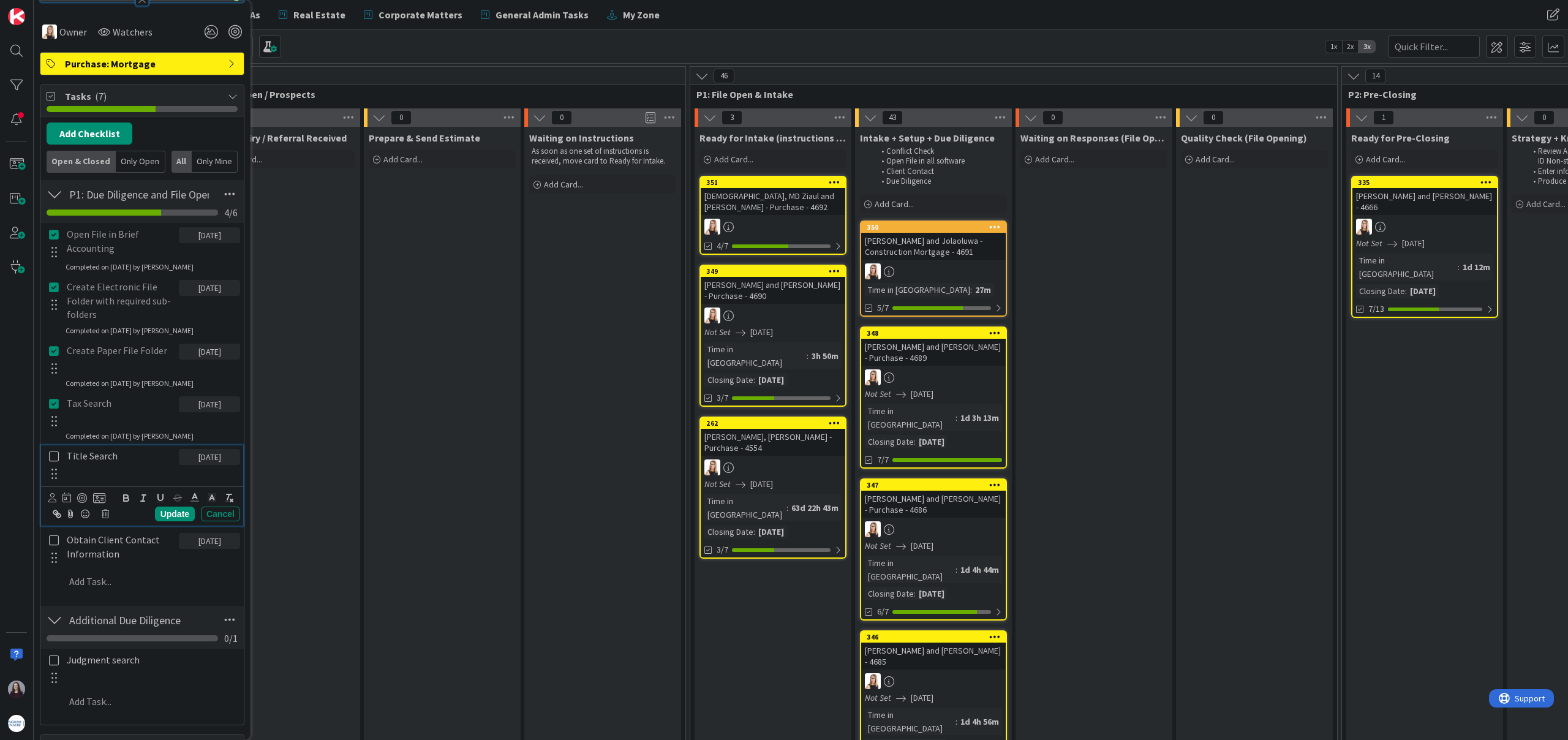
click at [52, 457] on icon at bounding box center [54, 456] width 14 height 11
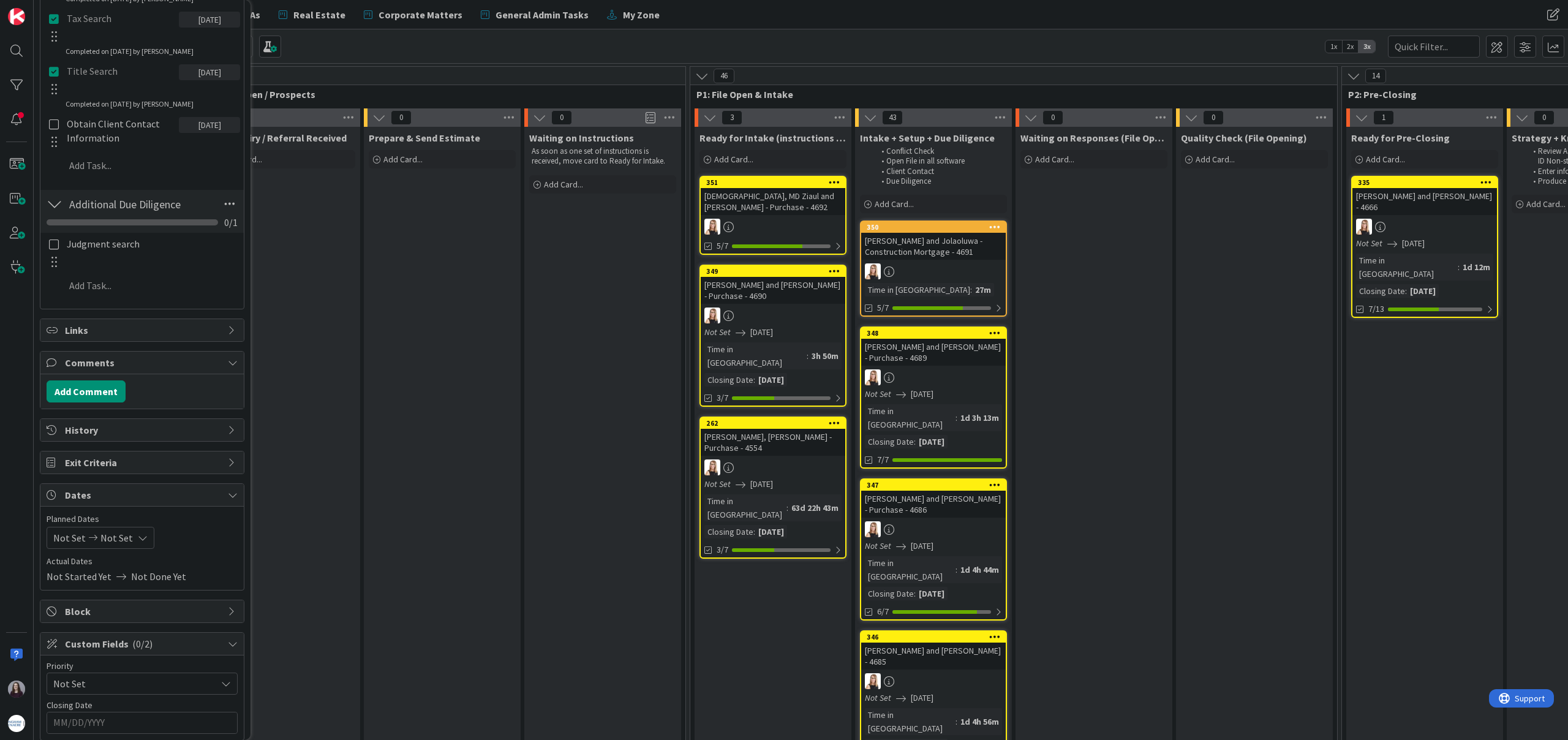
scroll to position [712, 0]
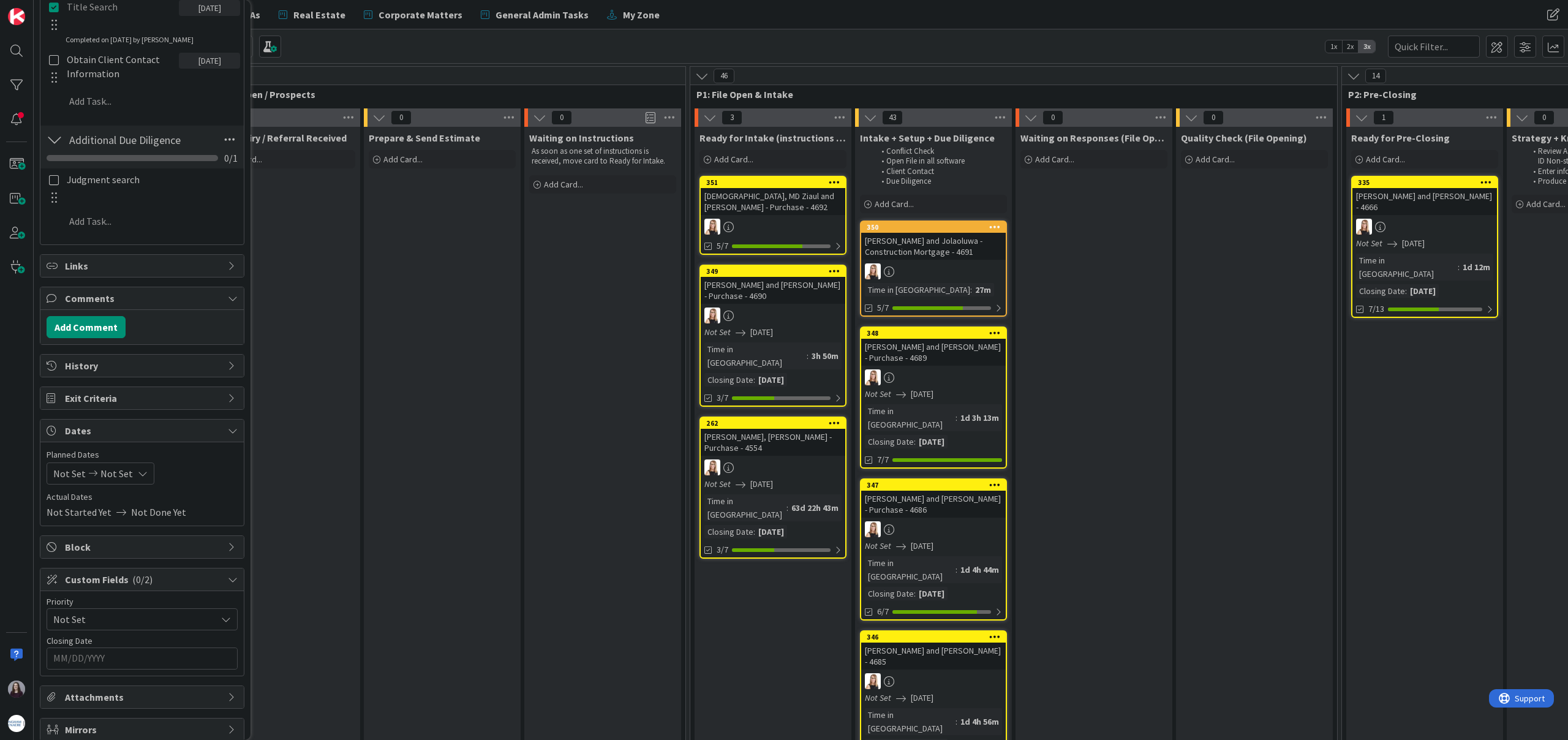
click at [54, 186] on div at bounding box center [54, 187] width 16 height 38
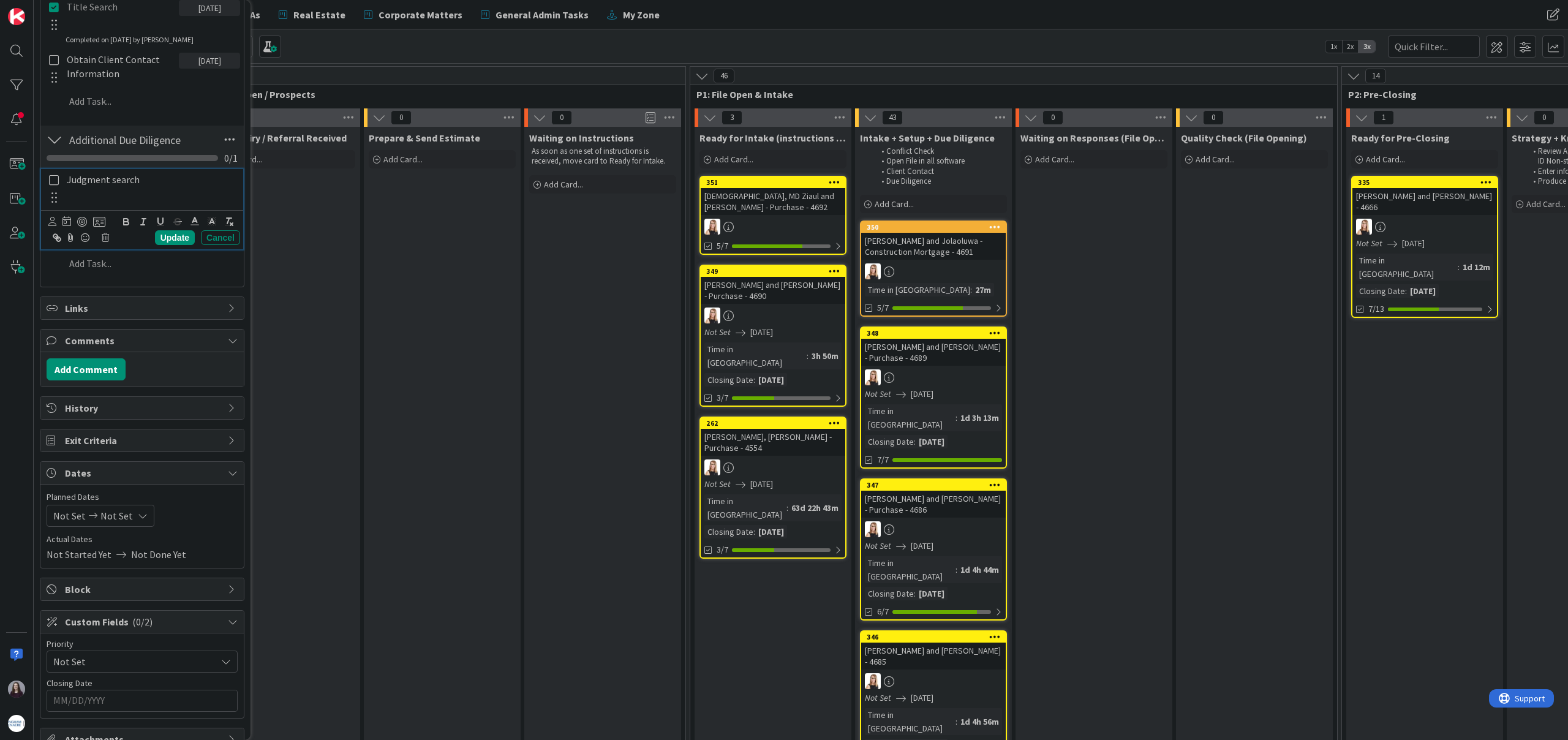
click at [54, 180] on icon at bounding box center [54, 180] width 14 height 11
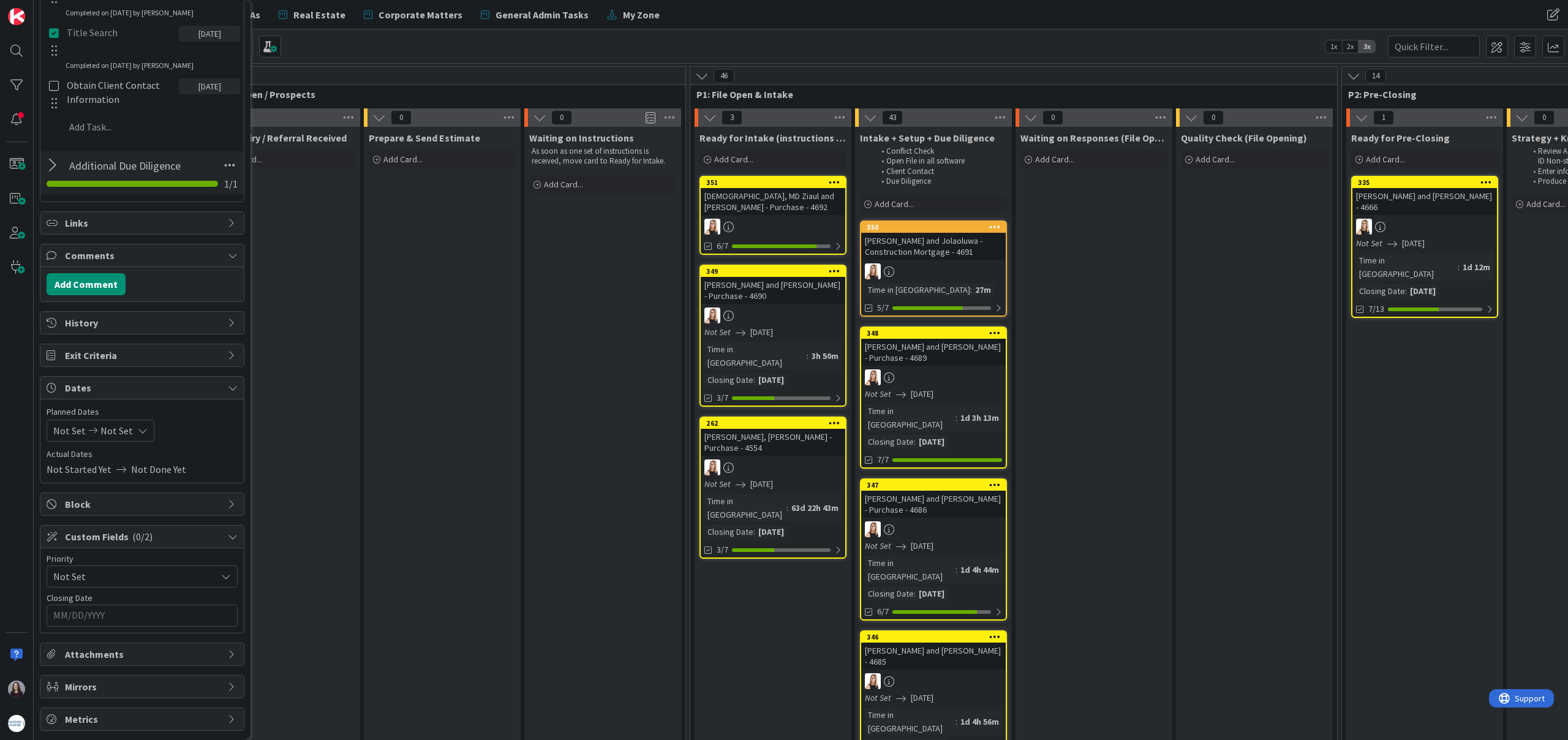
scroll to position [687, 0]
click at [138, 432] on icon at bounding box center [143, 430] width 10 height 10
click at [119, 583] on td "19" at bounding box center [120, 583] width 24 height 24
type input "[DATE]"
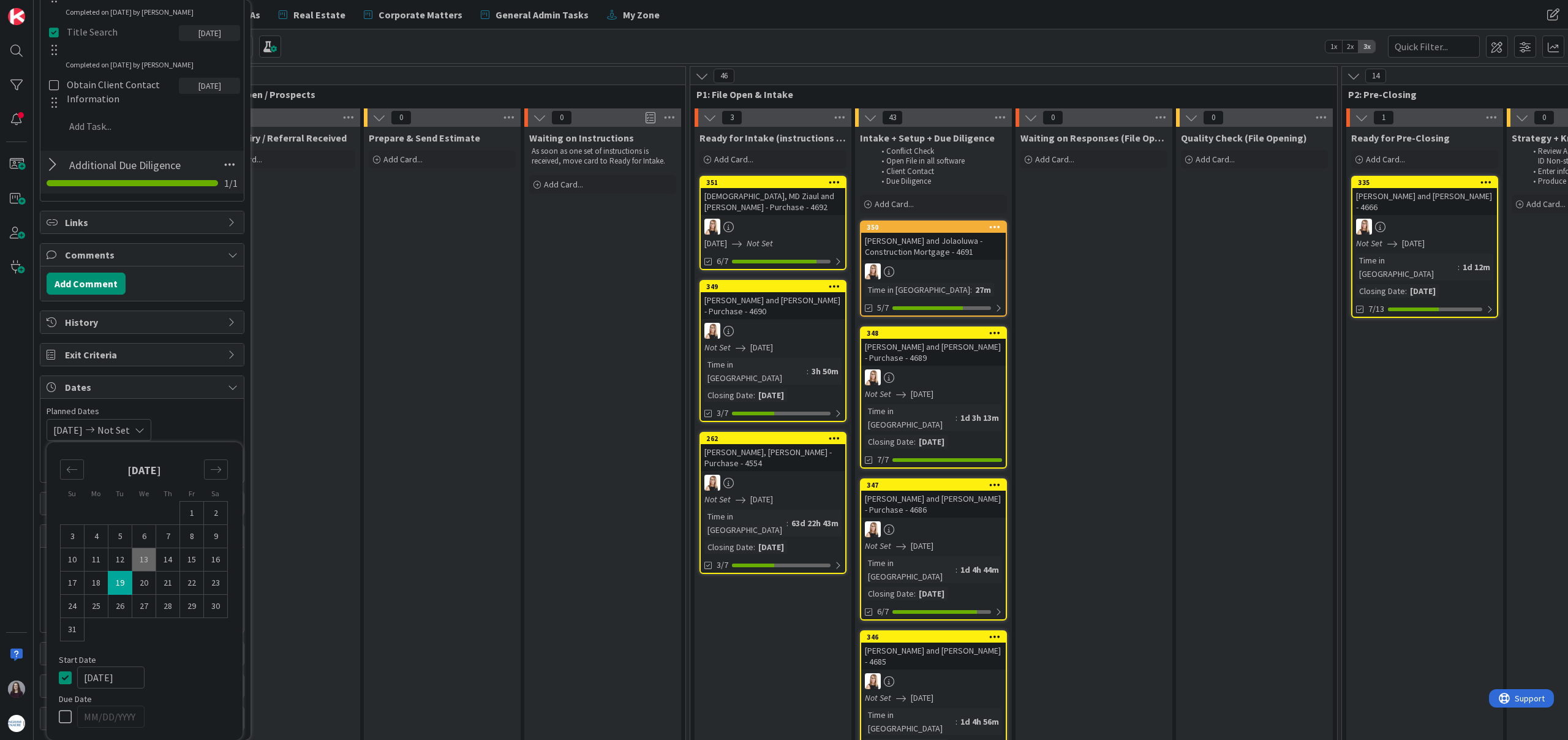
click at [119, 584] on td "19" at bounding box center [120, 583] width 24 height 24
type input "[DATE]"
click at [68, 677] on icon at bounding box center [67, 677] width 18 height 15
click at [214, 419] on div "Not Set [DATE] Su Mo Tu We Th Fr Sa [DATE] 1 2 3 4 5 6 7 8 9 10 11 12 13 14 15 …" at bounding box center [142, 429] width 191 height 22
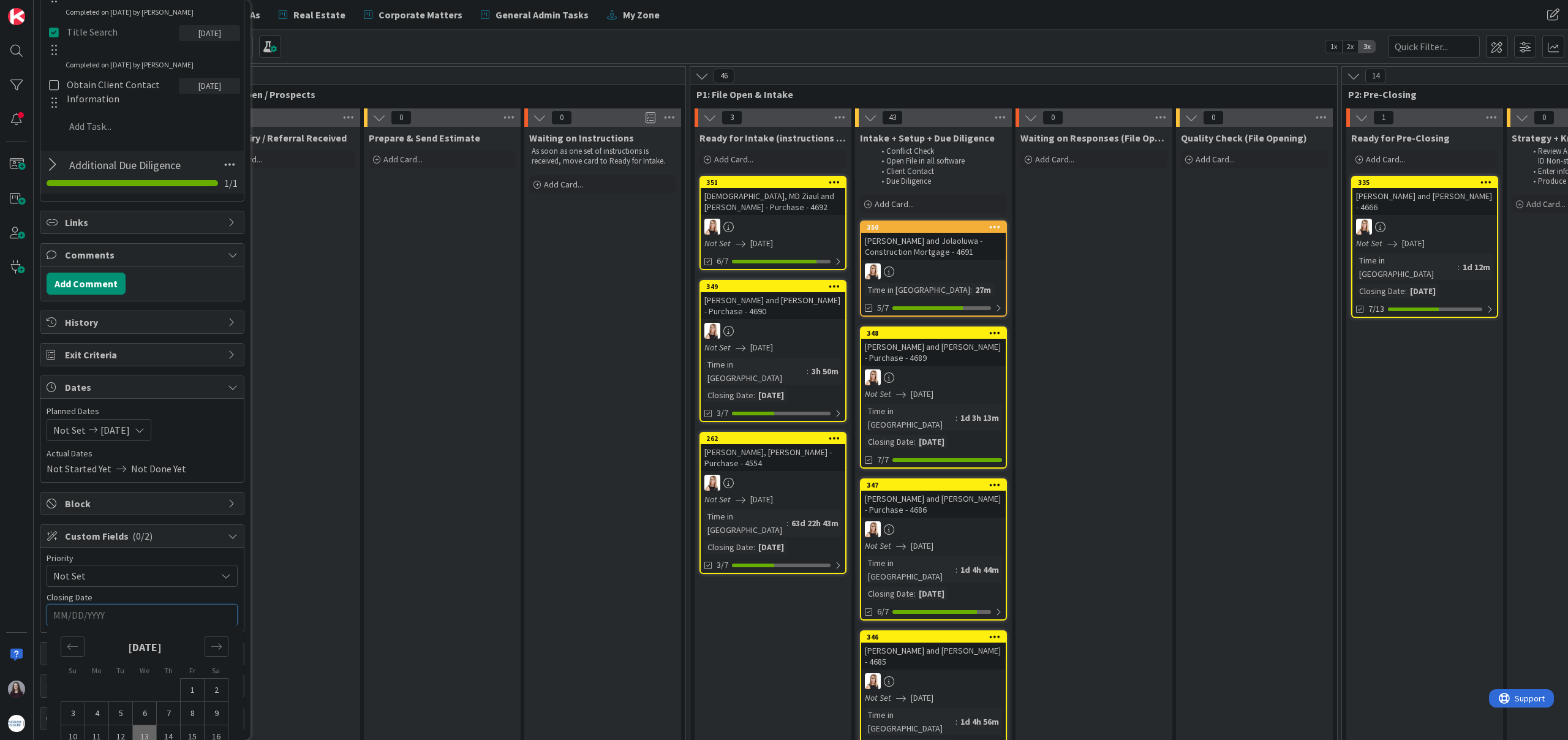
click at [160, 607] on input "MM/DD/YYYY" at bounding box center [142, 615] width 178 height 21
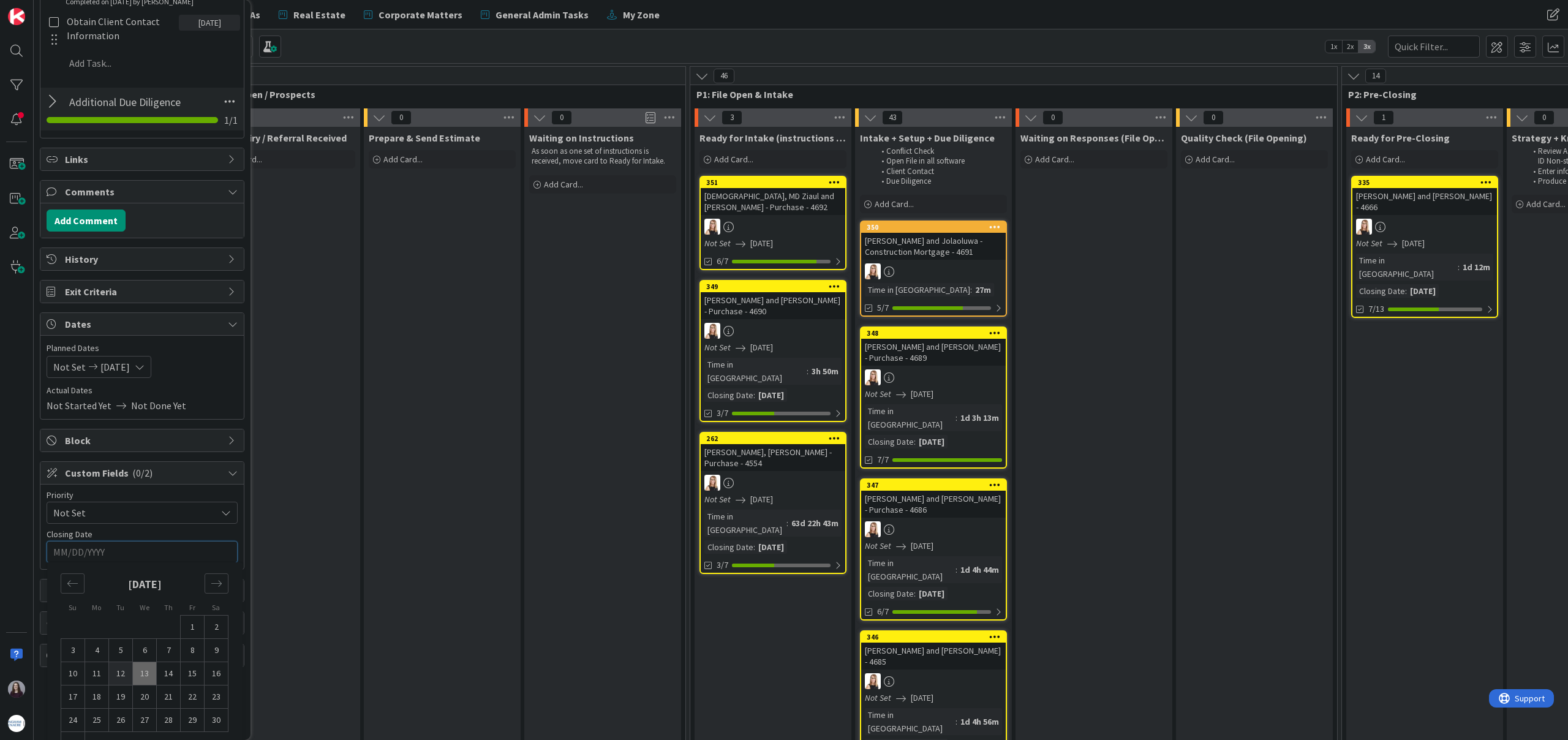
scroll to position [757, 0]
click at [122, 689] on td "19" at bounding box center [121, 690] width 24 height 24
type input "[DATE]"
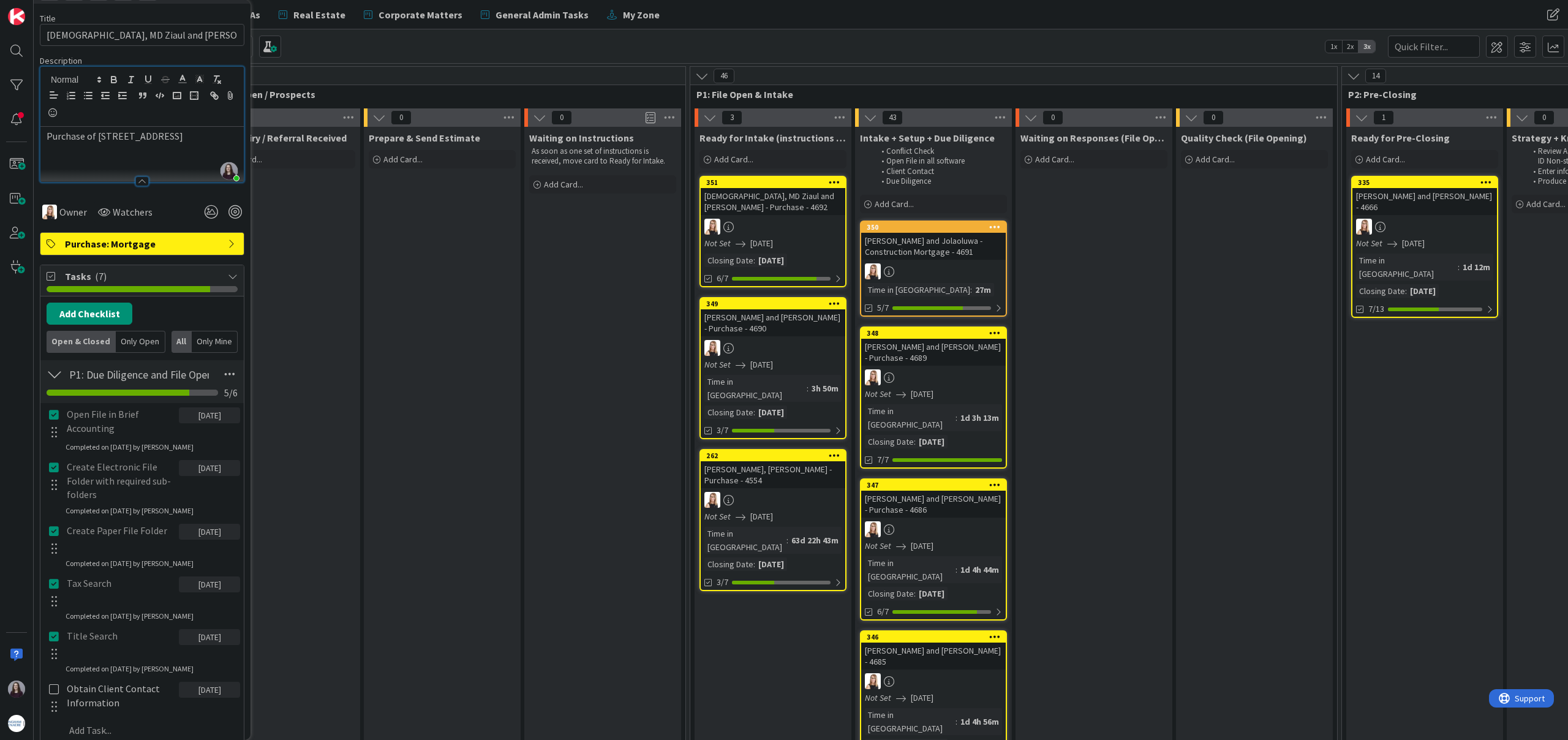
scroll to position [0, 0]
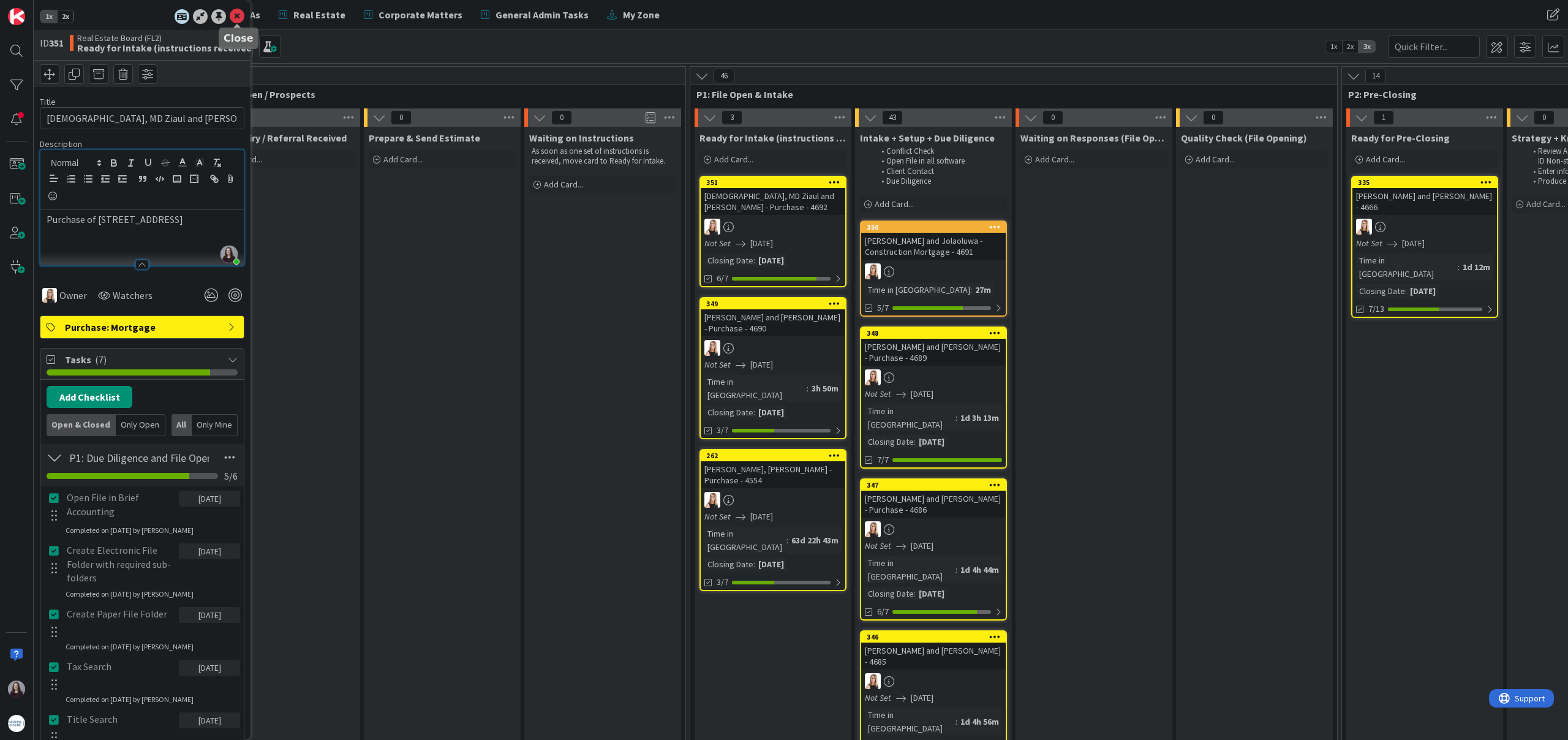
click at [236, 13] on icon at bounding box center [237, 17] width 15 height 15
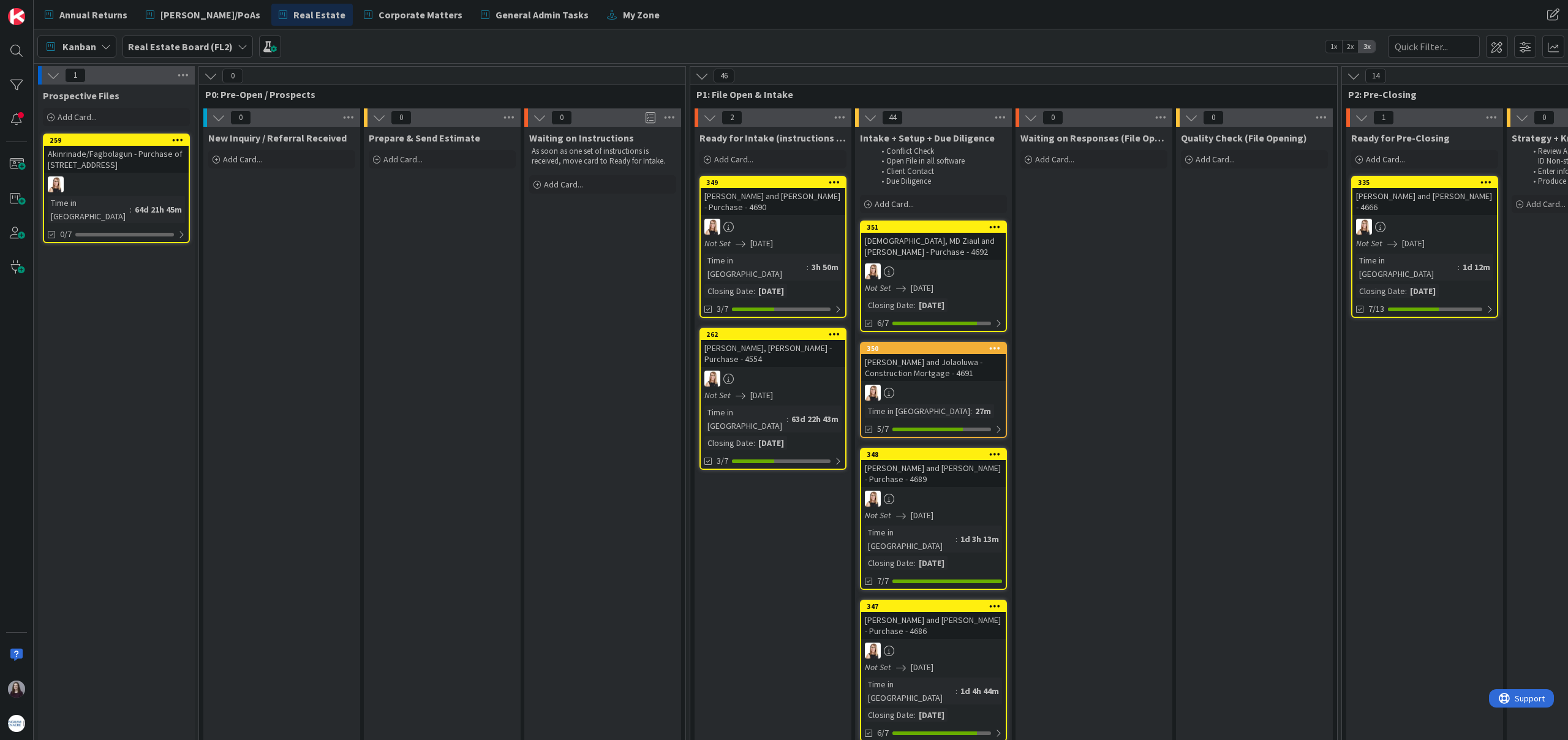
click at [644, 140] on div "Waiting on Instructions" at bounding box center [603, 138] width 147 height 12
